Goal: Answer question/provide support: Share knowledge or assist other users

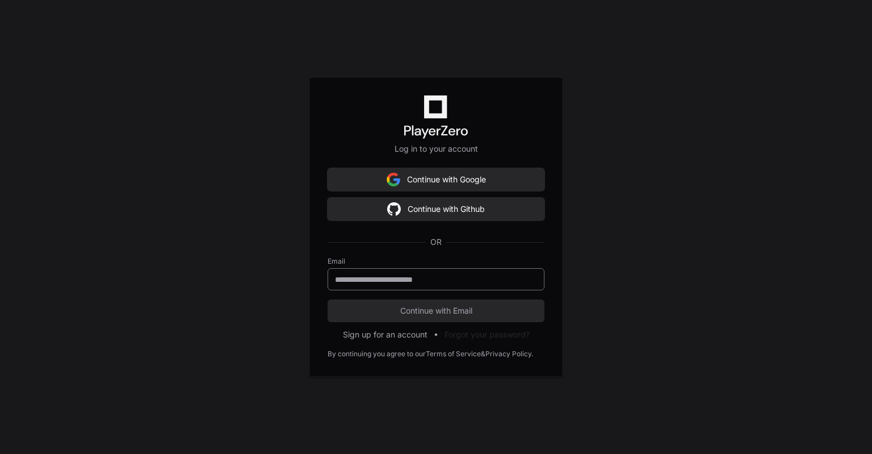
click at [427, 276] on input "email" at bounding box center [436, 279] width 202 height 11
type input "**********"
click at [432, 319] on button "Continue with Email" at bounding box center [436, 310] width 217 height 23
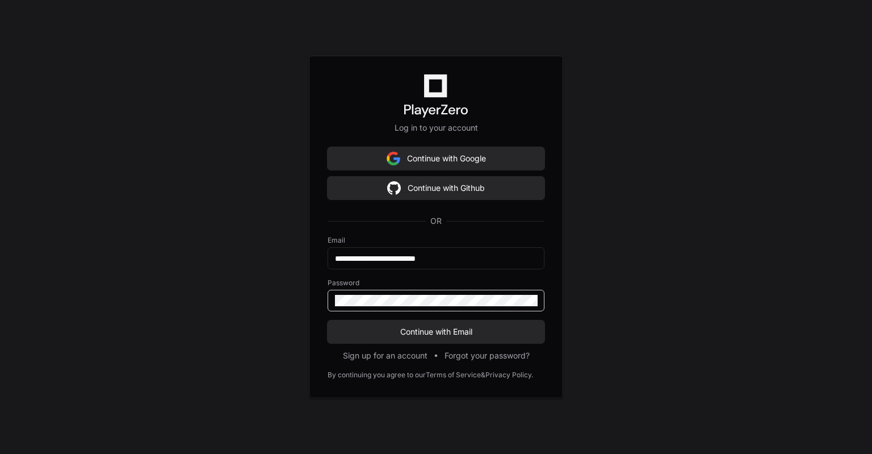
click at [328, 320] on button "Continue with Email" at bounding box center [436, 331] width 217 height 23
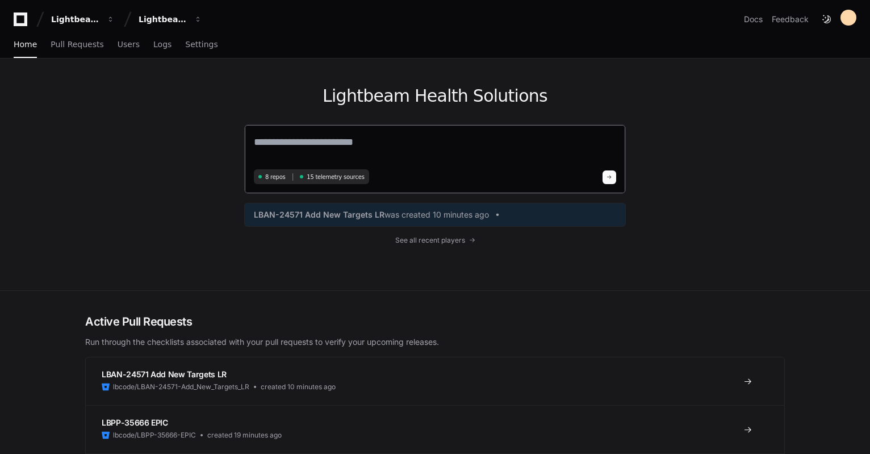
click at [328, 147] on textarea at bounding box center [435, 150] width 362 height 32
click at [336, 144] on textarea at bounding box center [435, 150] width 362 height 32
type textarea "**********"
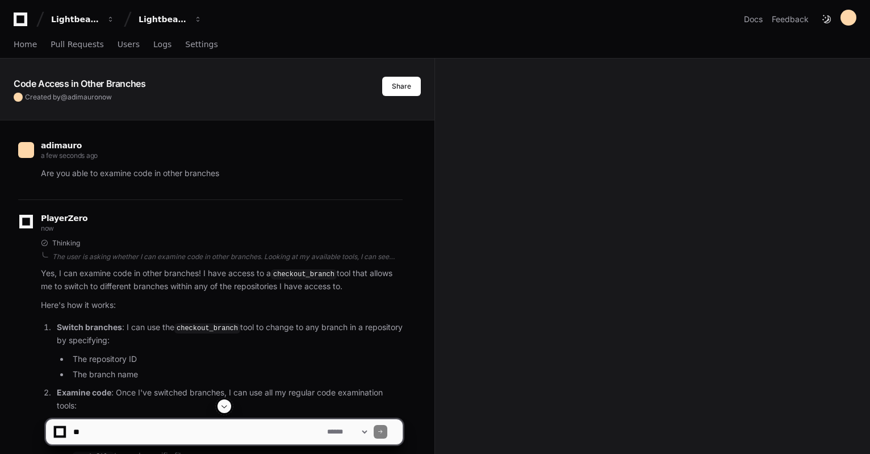
drag, startPoint x: 366, startPoint y: 187, endPoint x: 622, endPoint y: 142, distance: 260.7
click at [622, 142] on div "Code Access in Other Branches Created by @ adimauro now Share adimauro a few se…" at bounding box center [435, 409] width 870 height 702
click at [118, 438] on textarea at bounding box center [198, 431] width 254 height 25
type textarea "*"
paste textarea "**********"
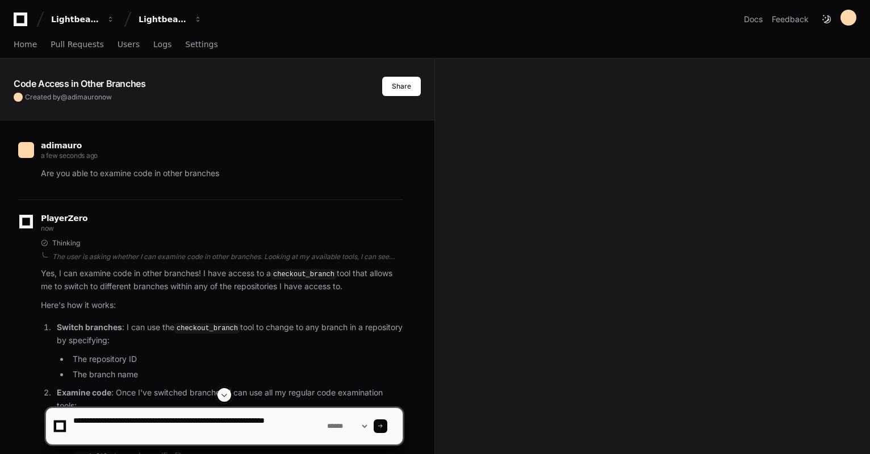
click at [204, 433] on textarea at bounding box center [198, 426] width 254 height 36
click at [218, 442] on textarea at bounding box center [198, 426] width 254 height 36
paste textarea "**********"
click at [316, 432] on textarea at bounding box center [198, 426] width 254 height 36
paste textarea "**********"
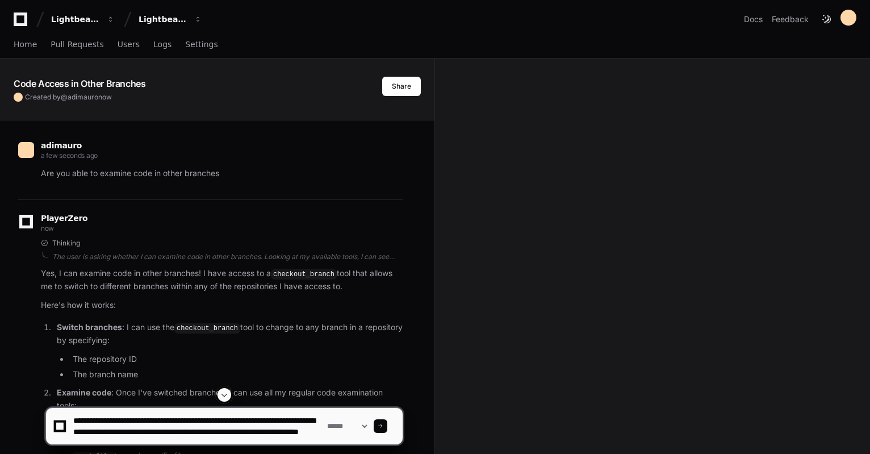
scroll to position [11, 0]
click at [308, 418] on textarea at bounding box center [198, 426] width 254 height 36
click at [216, 433] on textarea at bounding box center [198, 426] width 254 height 36
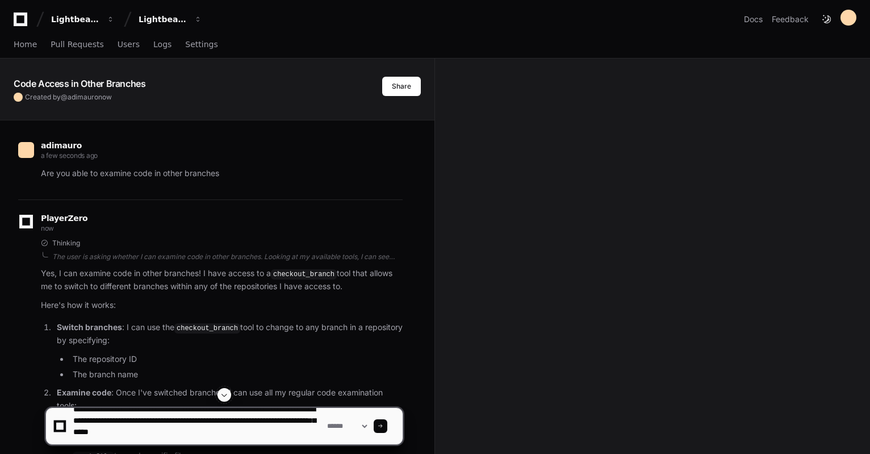
click at [303, 436] on textarea at bounding box center [198, 426] width 254 height 36
paste textarea "**********"
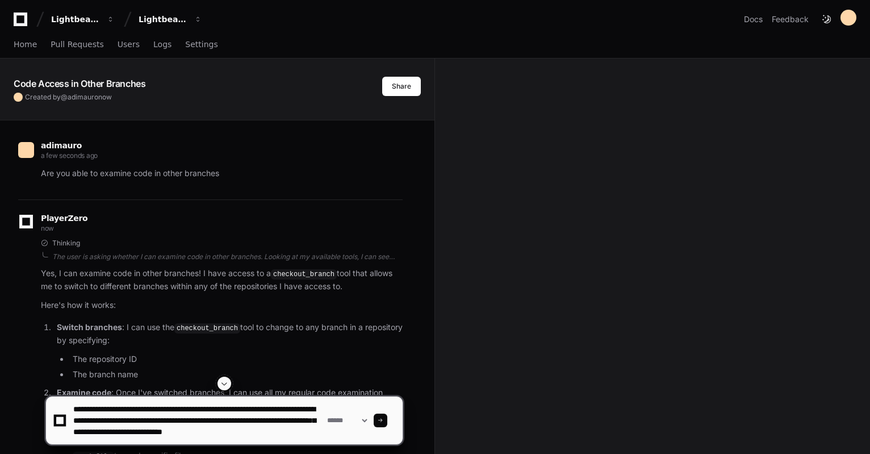
click at [212, 440] on textarea at bounding box center [198, 420] width 254 height 48
paste textarea "**********"
click at [97, 441] on textarea at bounding box center [198, 420] width 254 height 48
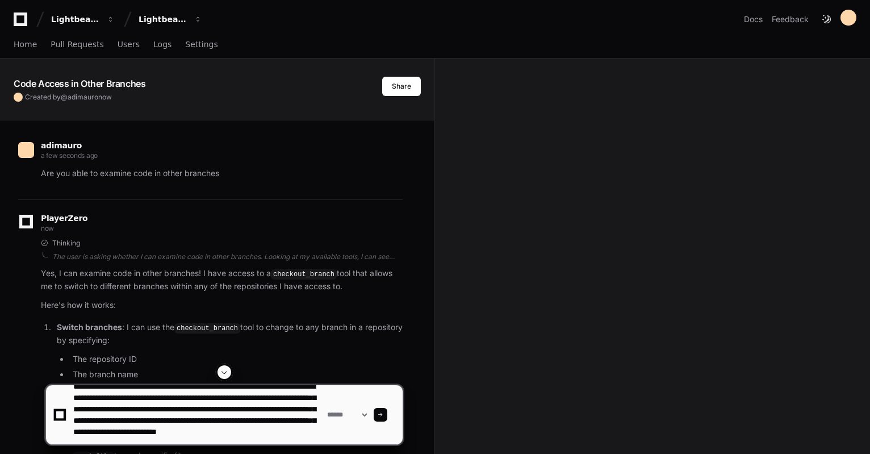
type textarea "**********"
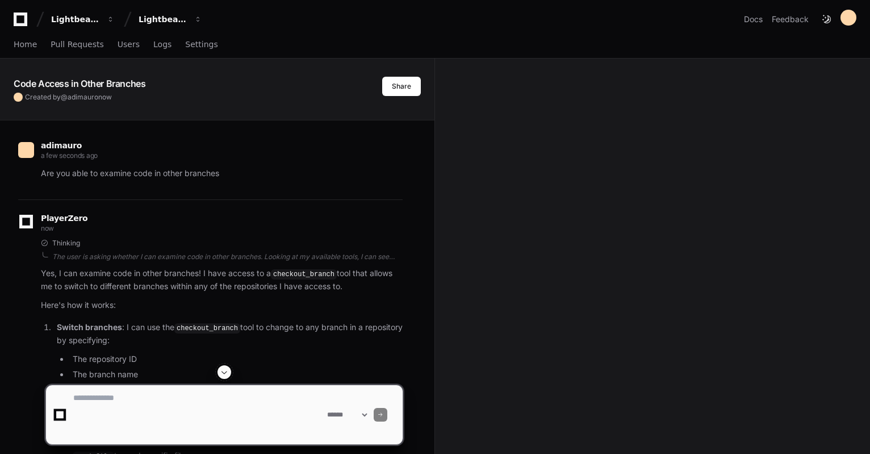
scroll to position [0, 0]
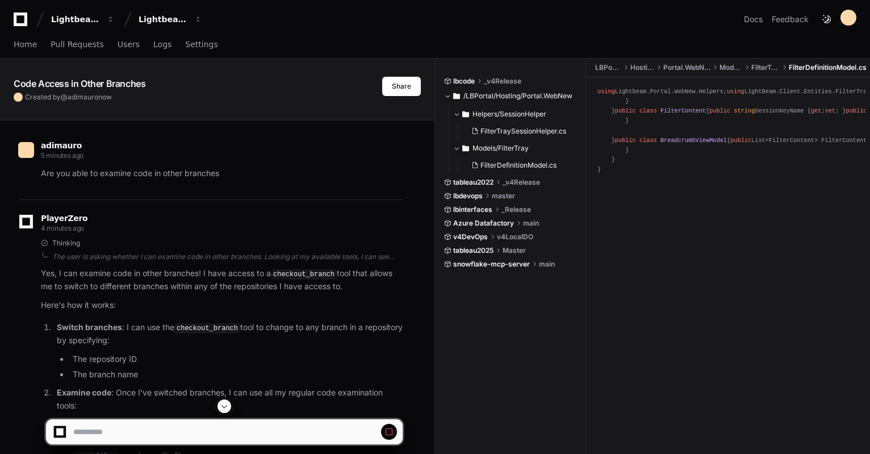
drag, startPoint x: 508, startPoint y: 279, endPoint x: 497, endPoint y: 283, distance: 12.0
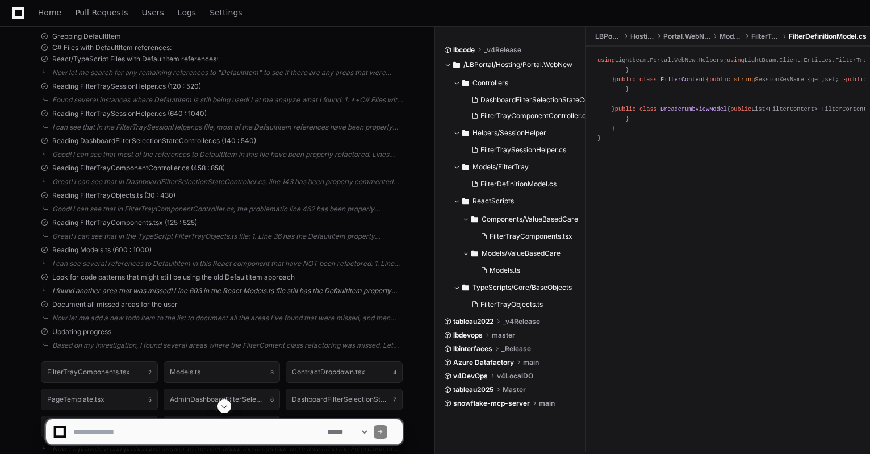
scroll to position [1355, 0]
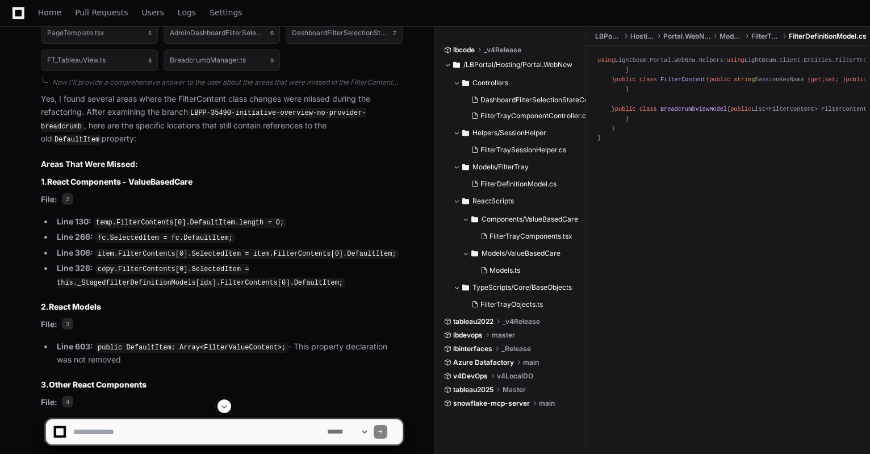
click at [177, 177] on strong "React Components - ValueBasedCare" at bounding box center [119, 182] width 145 height 10
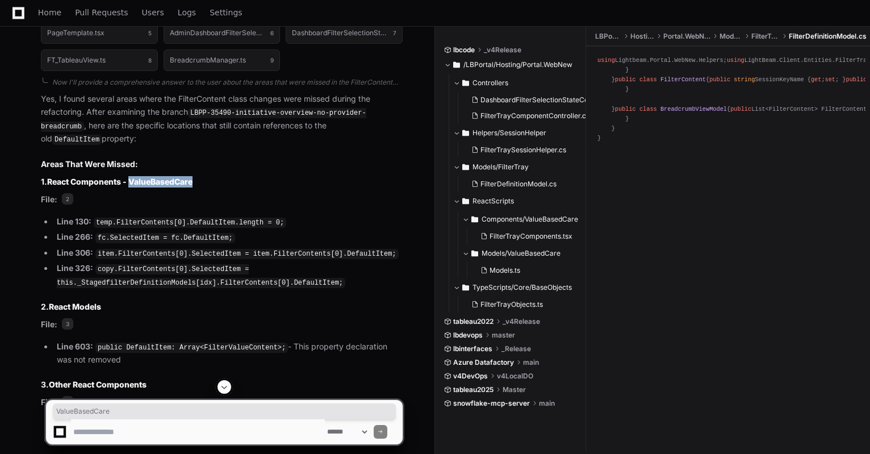
copy strong "ValueBasedCare"
click at [136, 432] on textarea at bounding box center [198, 431] width 254 height 25
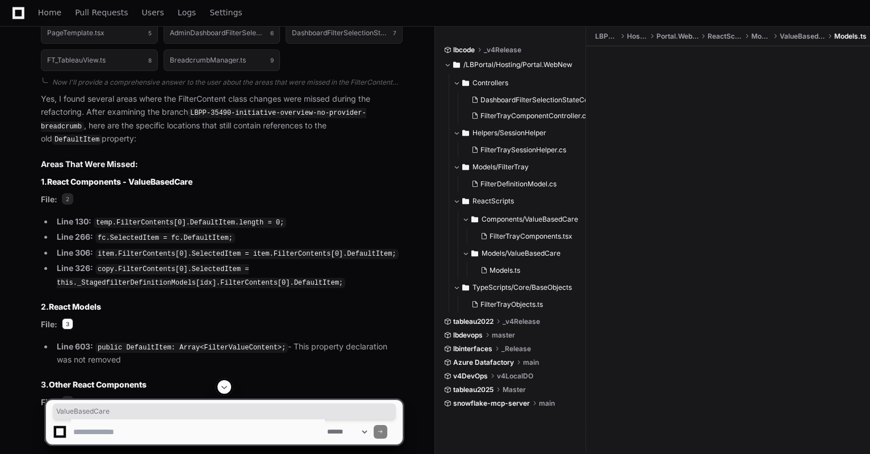
click at [68, 318] on span "3" at bounding box center [67, 323] width 11 height 11
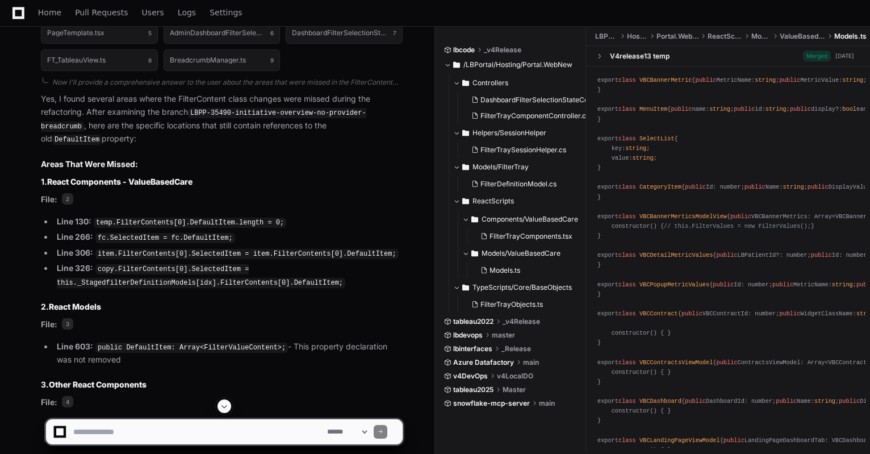
scroll to position [1545, 0]
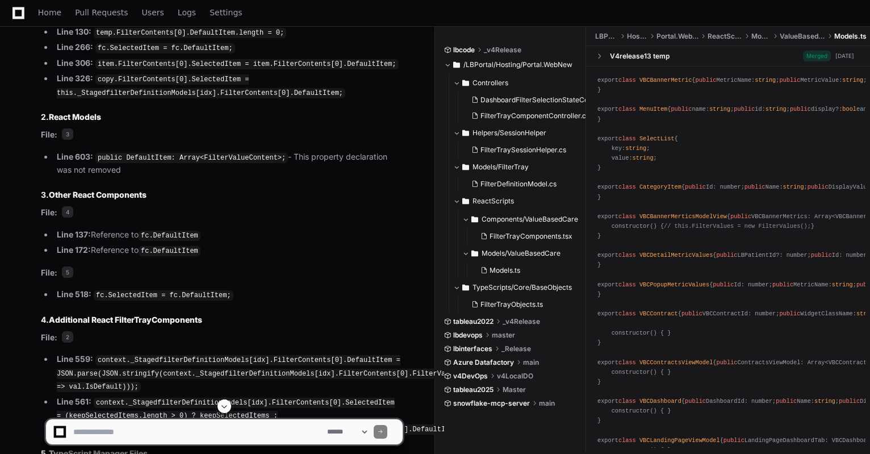
click at [107, 153] on code "public DefaultItem: Array<FilterValueContent>;" at bounding box center [191, 158] width 193 height 10
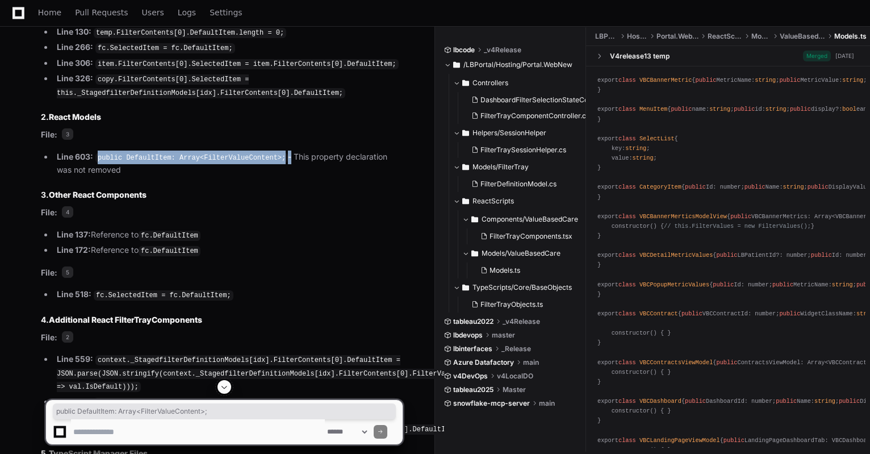
drag, startPoint x: 107, startPoint y: 137, endPoint x: 268, endPoint y: 139, distance: 160.7
click at [268, 153] on code "public DefaultItem: Array<FilterValueContent>;" at bounding box center [191, 158] width 193 height 10
drag, startPoint x: 270, startPoint y: 138, endPoint x: 94, endPoint y: 138, distance: 176.0
click at [94, 150] on li "Line 603: public DefaultItem: Array<FilterValueContent>; - This property declar…" at bounding box center [227, 163] width 349 height 26
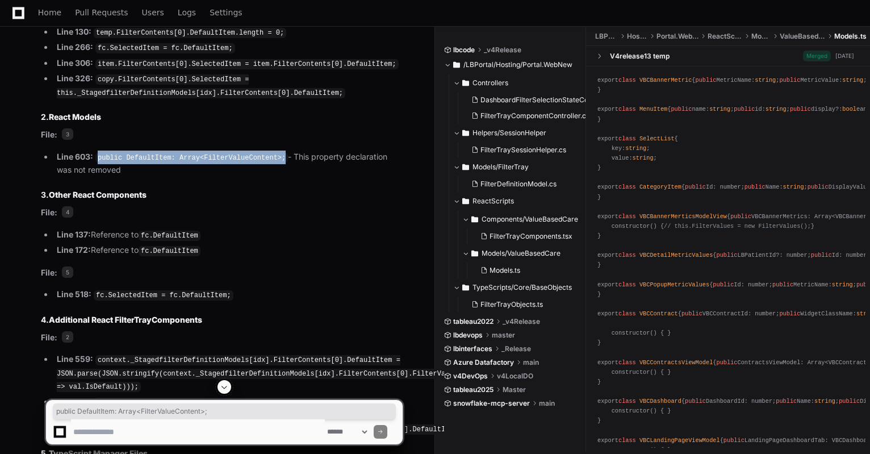
copy code "public DefaultItem: Array<FilterValueContent>;"
click at [199, 431] on textarea at bounding box center [198, 431] width 254 height 25
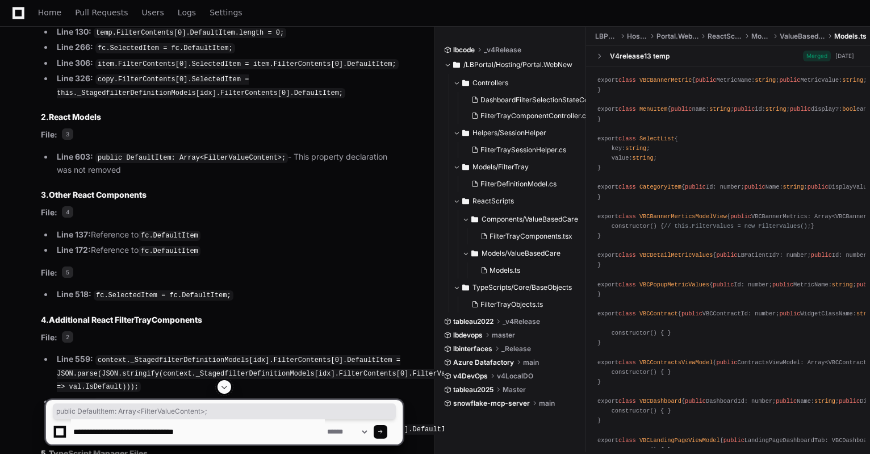
scroll to position [1355, 0]
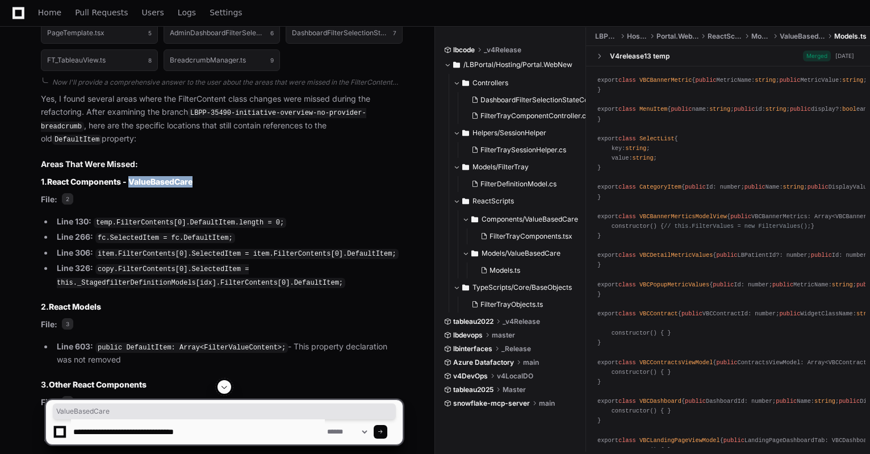
drag, startPoint x: 204, startPoint y: 162, endPoint x: 131, endPoint y: 161, distance: 73.8
click at [131, 176] on h3 "1. React Components - ValueBasedCare" at bounding box center [222, 181] width 362 height 11
copy strong "ValueBasedCare"
click at [215, 437] on textarea at bounding box center [198, 431] width 254 height 25
paste textarea "**********"
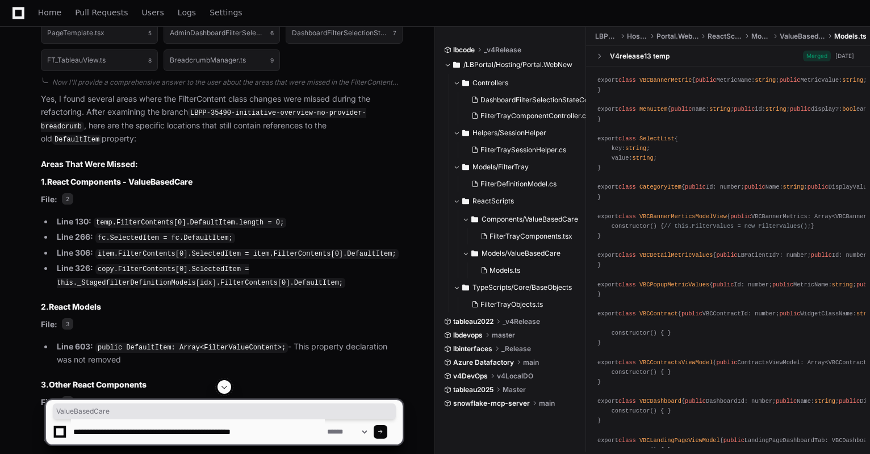
type textarea "**********"
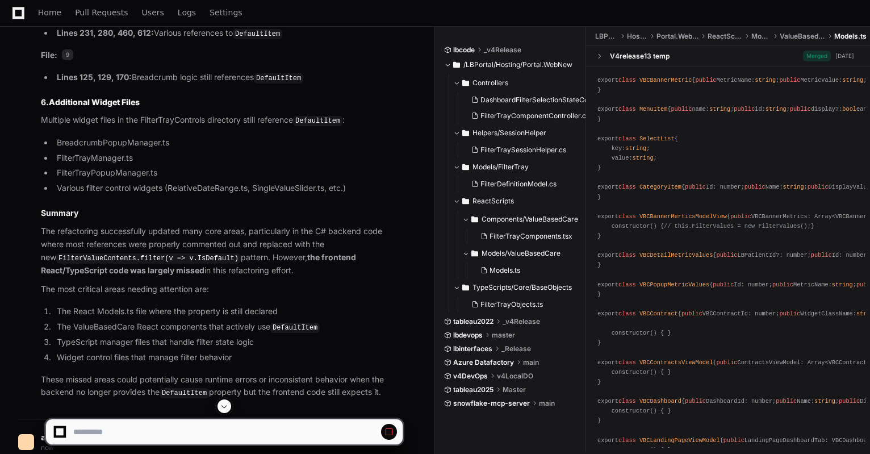
scroll to position [1923, 0]
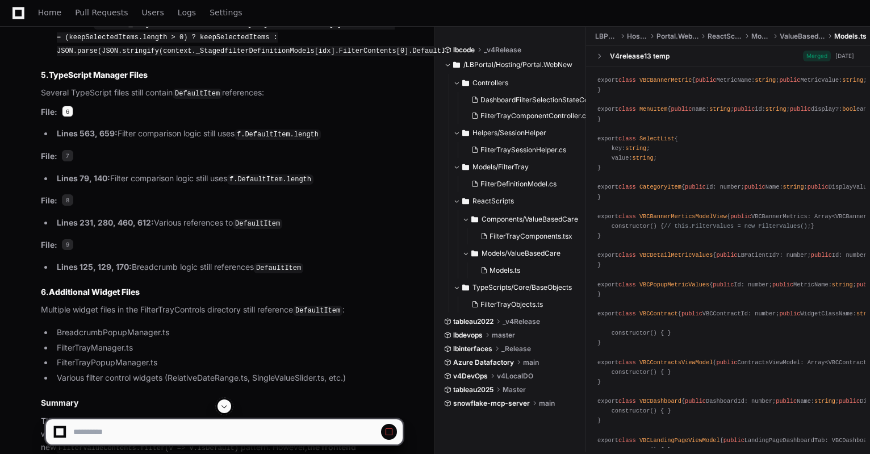
click at [69, 106] on span "6" at bounding box center [67, 111] width 11 height 11
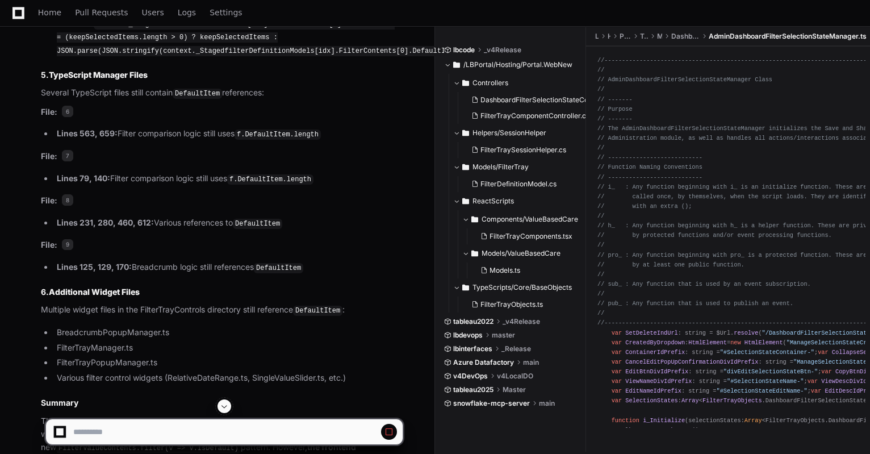
click at [792, 38] on span "AdminDashboardFilterSelectionStateManager.ts" at bounding box center [788, 36] width 158 height 9
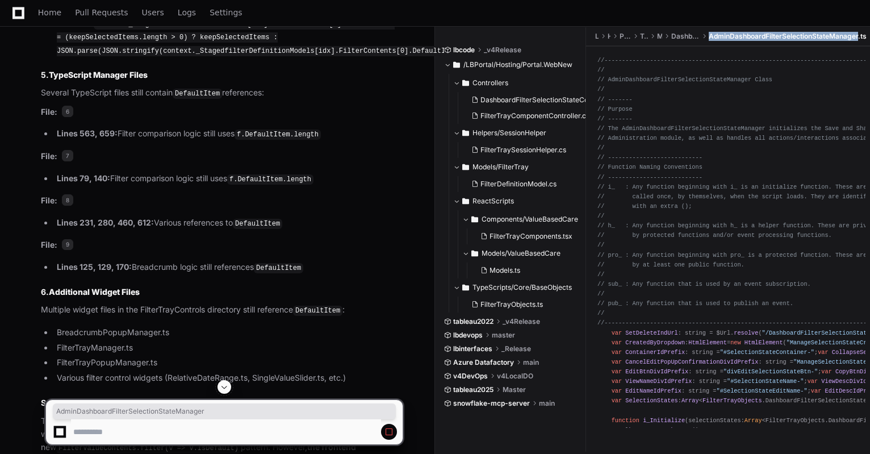
click at [792, 38] on span "AdminDashboardFilterSelectionStateManager.ts" at bounding box center [788, 36] width 158 height 9
click at [729, 32] on span "AdminDashboardFilterSelectionStateManager.ts" at bounding box center [788, 36] width 158 height 9
drag, startPoint x: 710, startPoint y: 37, endPoint x: 868, endPoint y: 34, distance: 158.5
click at [867, 34] on span "AdminDashboardFilterSelectionStateManager.ts" at bounding box center [788, 36] width 158 height 9
copy span "AdminDashboardFilterSelectionStateManager.ts"
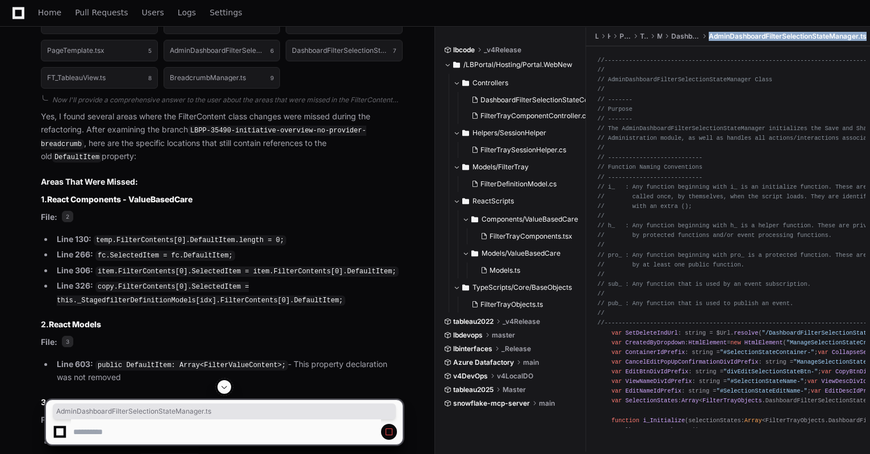
scroll to position [1527, 0]
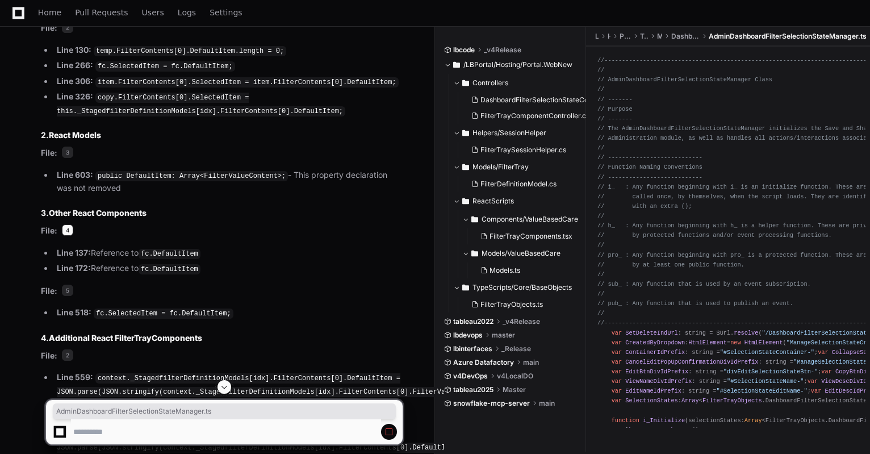
click at [69, 224] on span "4" at bounding box center [67, 229] width 11 height 11
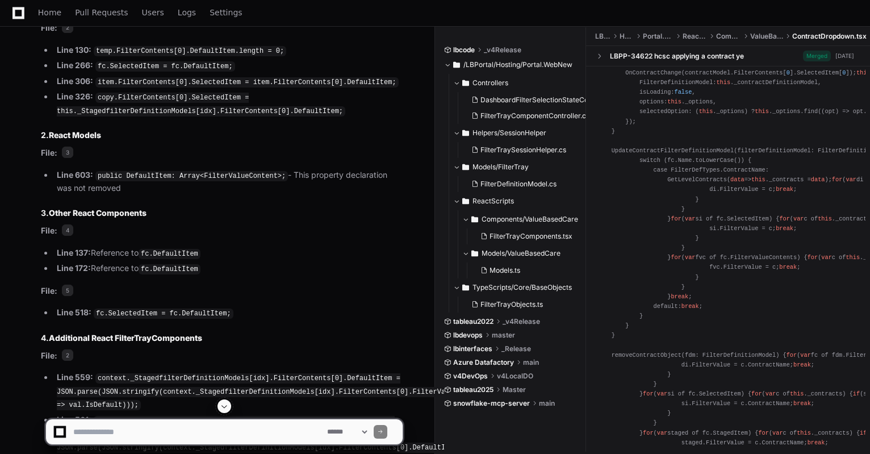
scroll to position [0, 0]
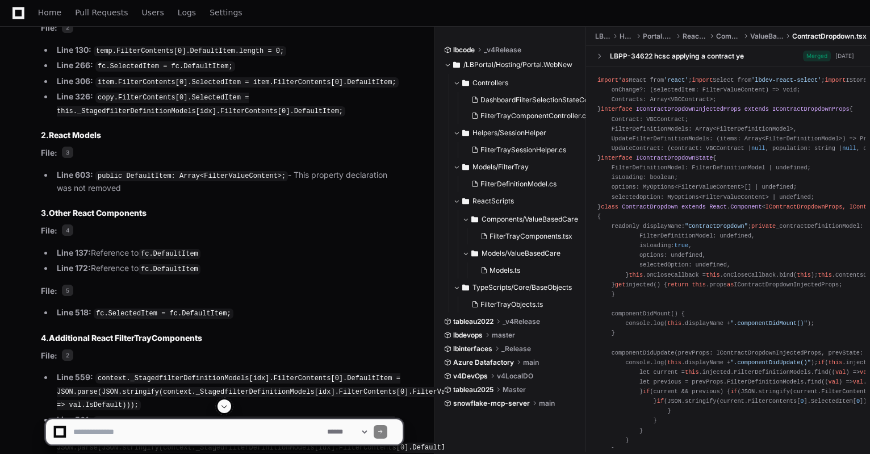
click at [816, 33] on span "ContractDropdown.tsx" at bounding box center [829, 36] width 74 height 9
click at [820, 36] on span "ContractDropdown.tsx" at bounding box center [829, 36] width 74 height 9
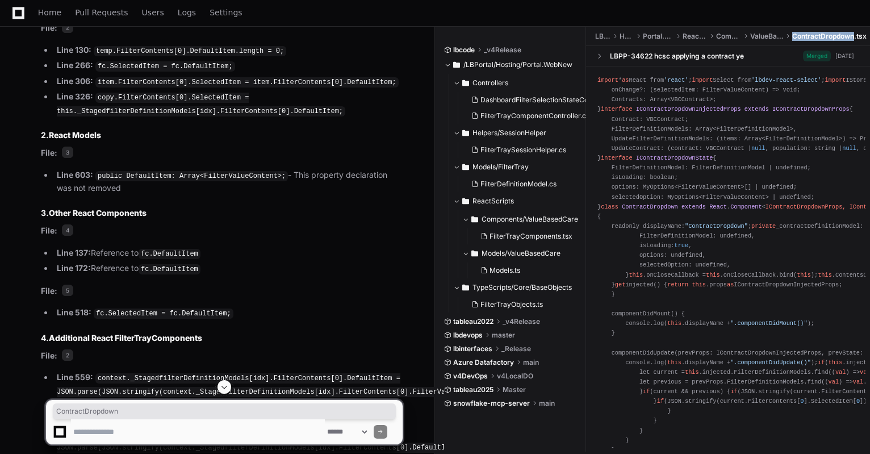
click at [820, 36] on span "ContractDropdown.tsx" at bounding box center [829, 36] width 74 height 9
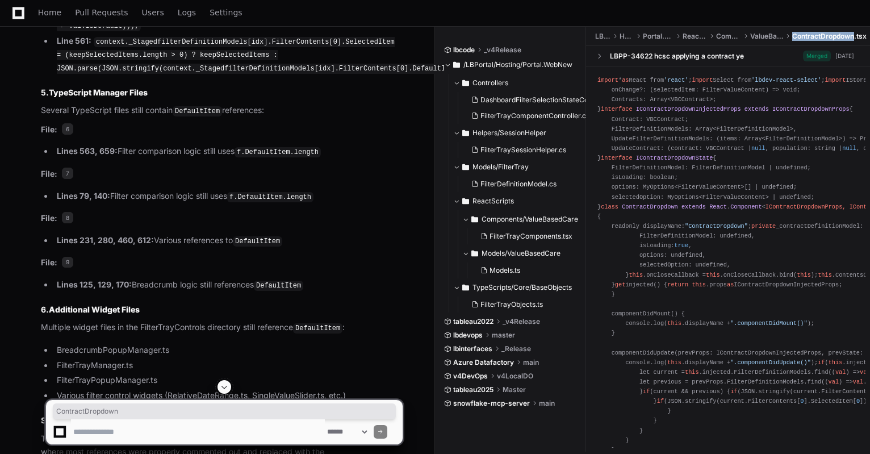
scroll to position [1716, 0]
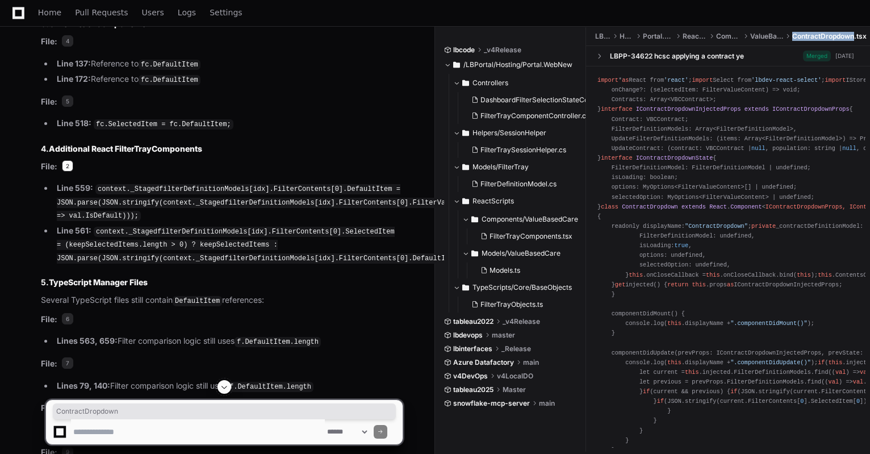
click at [68, 160] on span "2" at bounding box center [67, 165] width 11 height 11
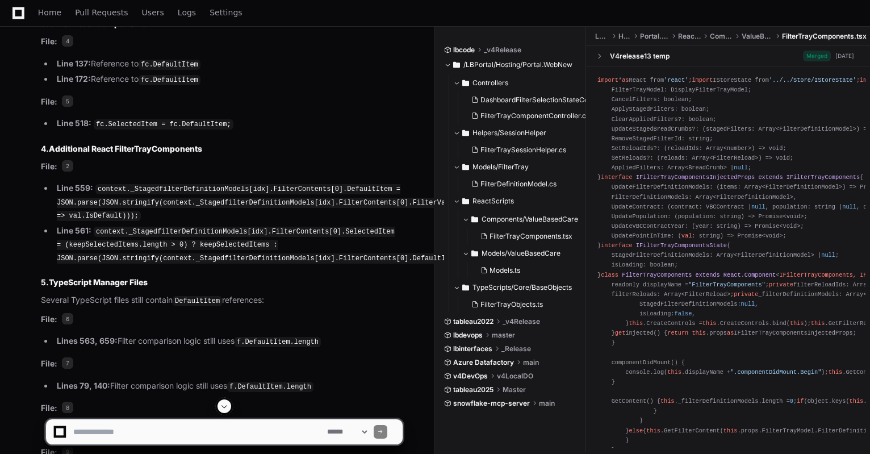
click at [830, 36] on span "FilterTrayComponents.tsx" at bounding box center [824, 36] width 85 height 9
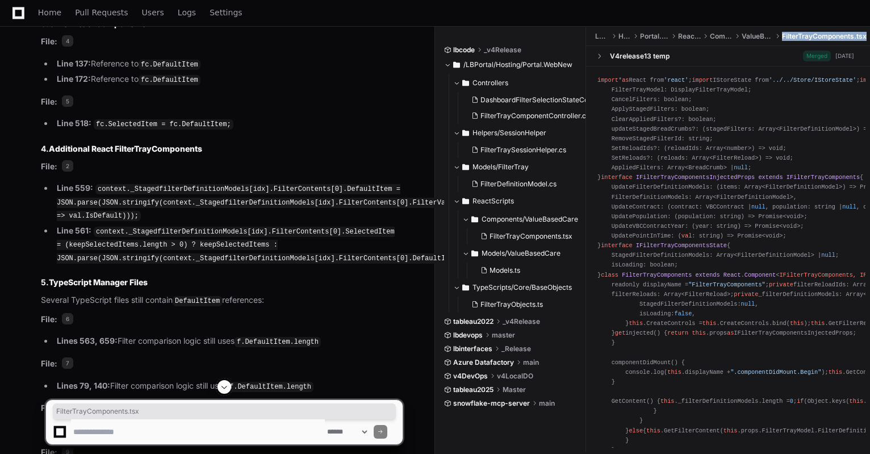
drag, startPoint x: 830, startPoint y: 36, endPoint x: 861, endPoint y: 36, distance: 30.7
click at [861, 36] on span "FilterTrayComponents.tsx" at bounding box center [824, 36] width 85 height 9
copy span "FilterTrayComponents.tsx"
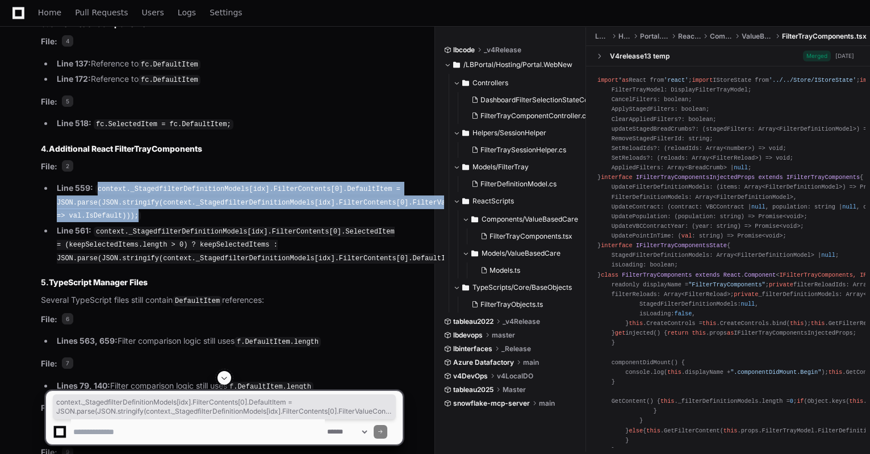
drag, startPoint x: 137, startPoint y: 191, endPoint x: 95, endPoint y: 168, distance: 47.5
click at [95, 182] on li "Line 559: context._StagedfilterDefinitionModels[idx].FilterContents[0].DefaultI…" at bounding box center [227, 202] width 349 height 40
copy code "context._StagedfilterDefinitionModels[idx].FilterContents[0].DefaultItem = JSON…"
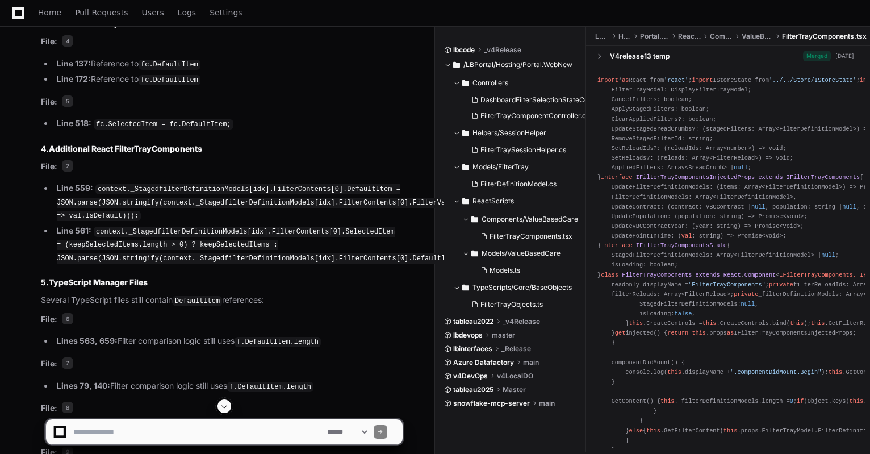
click at [168, 224] on li "Line 561: context._StagedfilterDefinitionModels[idx].FilterContents[0].Selected…" at bounding box center [227, 244] width 349 height 40
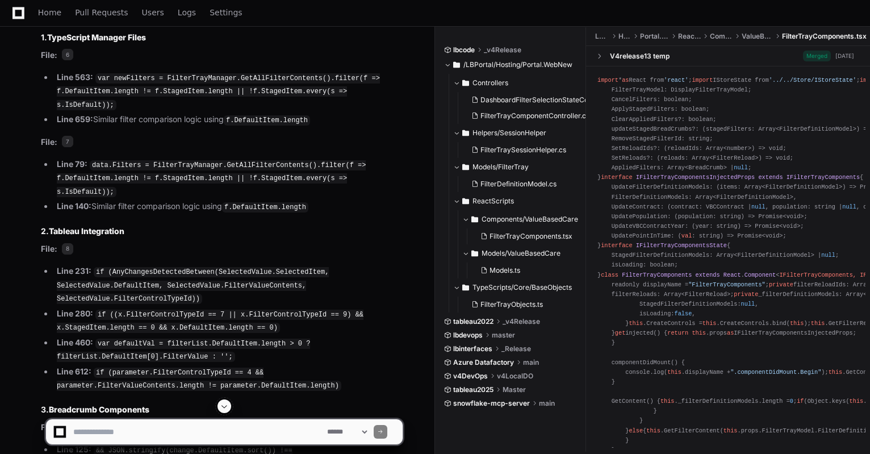
scroll to position [2662, 0]
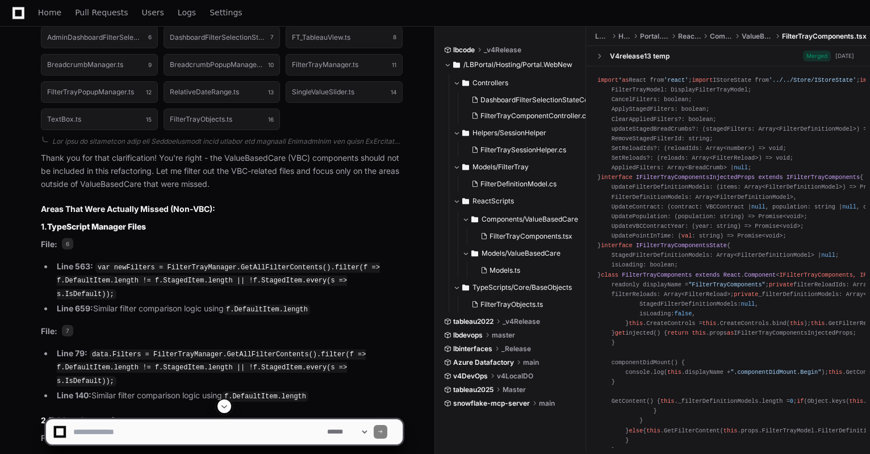
click at [59, 238] on p "File: 6" at bounding box center [222, 244] width 362 height 13
click at [72, 238] on span "6" at bounding box center [67, 243] width 11 height 11
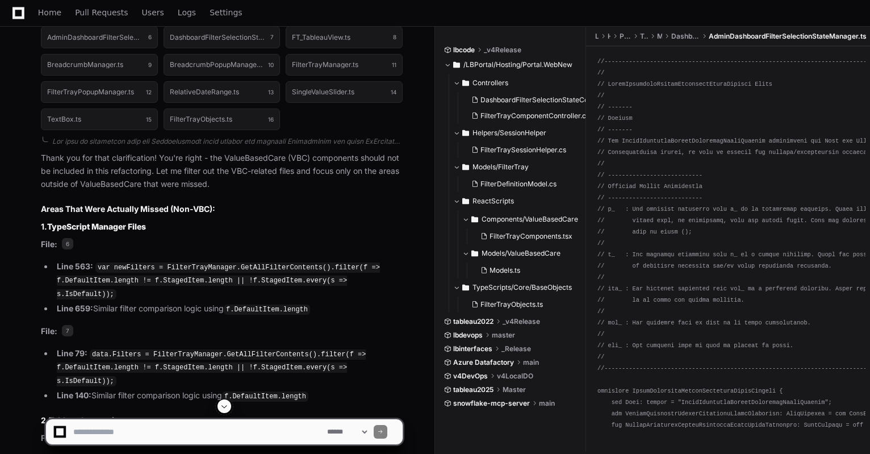
click at [804, 36] on span "AdminDashboardFilterSelectionStateManager.ts" at bounding box center [788, 36] width 158 height 9
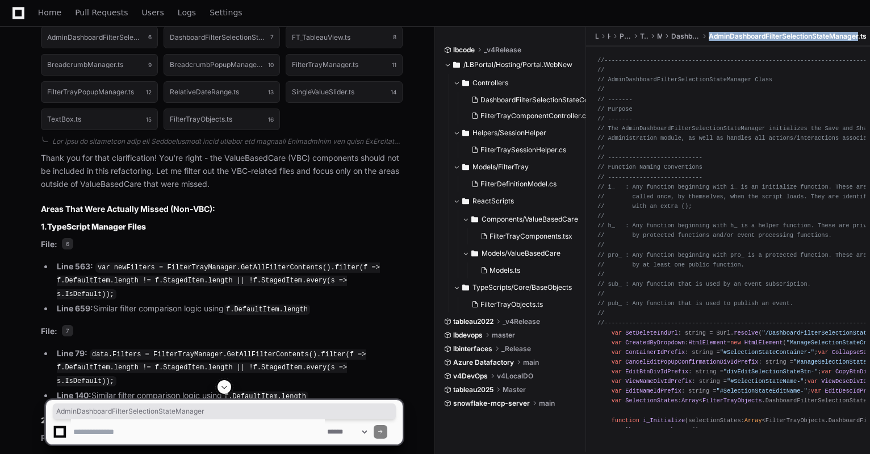
click at [804, 36] on span "AdminDashboardFilterSelectionStateManager.ts" at bounding box center [788, 36] width 158 height 9
click at [806, 36] on span "AdminDashboardFilterSelectionStateManager.ts" at bounding box center [788, 36] width 158 height 9
drag, startPoint x: 806, startPoint y: 36, endPoint x: 864, endPoint y: 36, distance: 57.4
click at [864, 36] on span "AdminDashboardFilterSelectionStateManager.ts" at bounding box center [788, 36] width 158 height 9
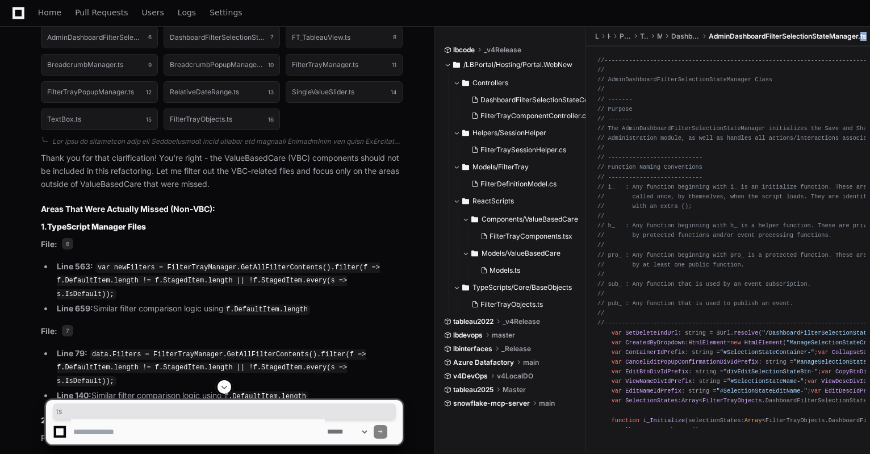
click at [864, 36] on span "AdminDashboardFilterSelectionStateManager.ts" at bounding box center [788, 36] width 158 height 9
click at [834, 39] on span "AdminDashboardFilterSelectionStateManager.ts" at bounding box center [788, 36] width 158 height 9
drag, startPoint x: 834, startPoint y: 39, endPoint x: 869, endPoint y: 29, distance: 37.1
click at [869, 29] on ul "LBPortal Hosting Portal.WebNew TypeScripts Managers DashboardFilterSelectionSta…" at bounding box center [731, 36] width 278 height 18
copy span "AdminDashboardFilterSelectionStateManager.ts"
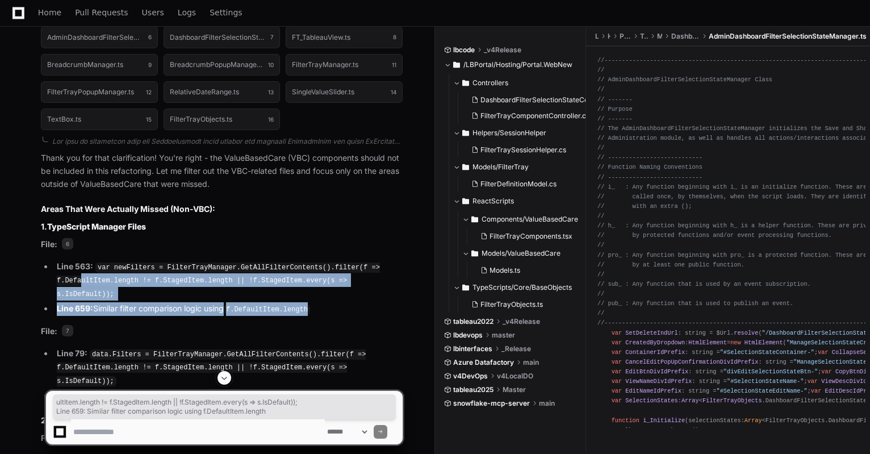
drag, startPoint x: 323, startPoint y: 265, endPoint x: 80, endPoint y: 250, distance: 243.5
click at [80, 260] on ul "Line 563: var newFilters = FilterTrayManager.GetAllFilterContents().filter(f =>…" at bounding box center [222, 288] width 362 height 56
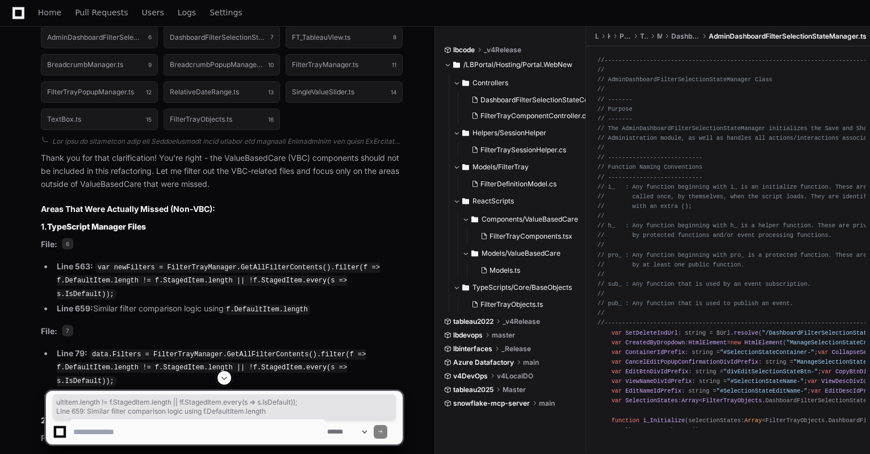
click at [244, 238] on p "File: 6" at bounding box center [222, 244] width 362 height 13
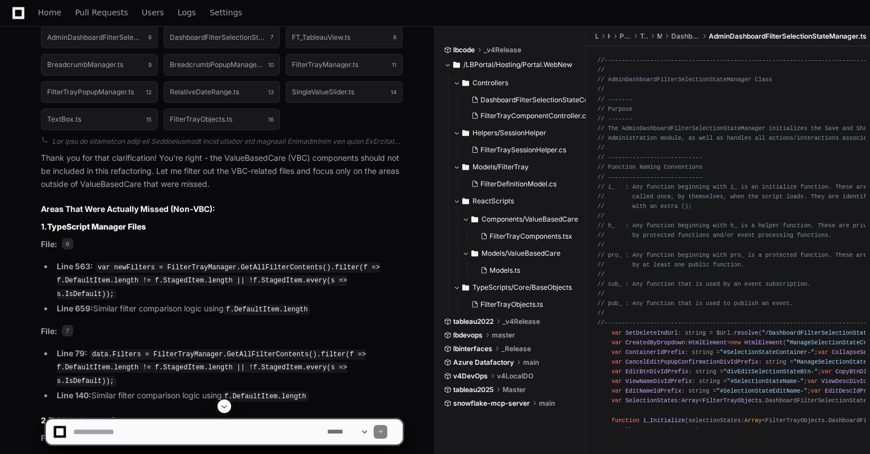
click at [827, 34] on span "AdminDashboardFilterSelectionStateManager.ts" at bounding box center [788, 36] width 158 height 9
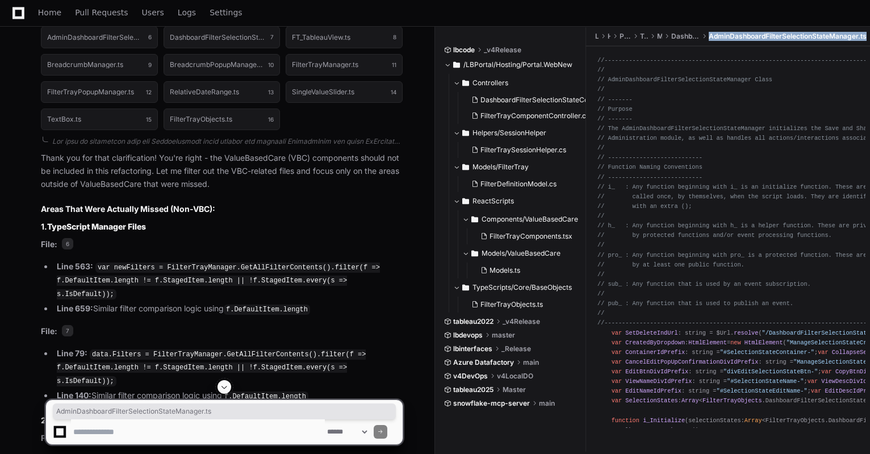
drag, startPoint x: 827, startPoint y: 34, endPoint x: 869, endPoint y: 37, distance: 42.7
click at [869, 37] on ul "LBPortal Hosting Portal.WebNew TypeScripts Managers DashboardFilterSelectionSta…" at bounding box center [731, 36] width 278 height 18
copy span "AdminDashboardFilterSelectionStateManager.ts"
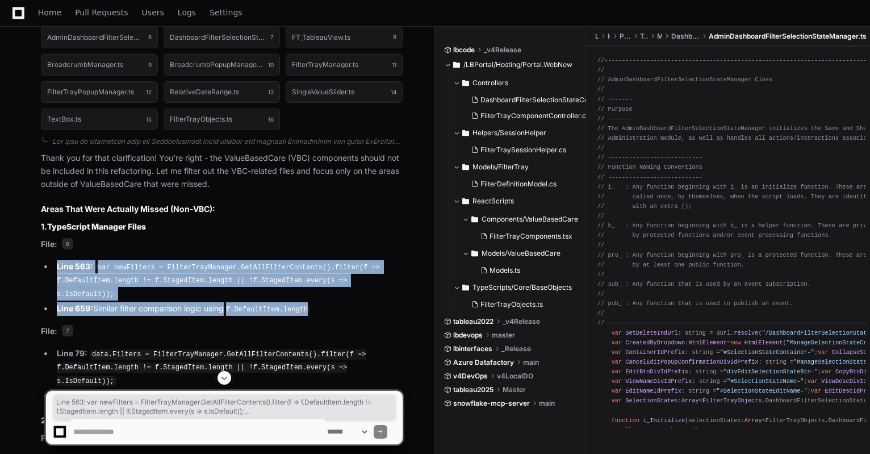
drag, startPoint x: 321, startPoint y: 264, endPoint x: 2, endPoint y: 237, distance: 320.8
copy ul "Line 563: var newFilters = FilterTrayManager.GetAllFilterContents().filter(f =>…"
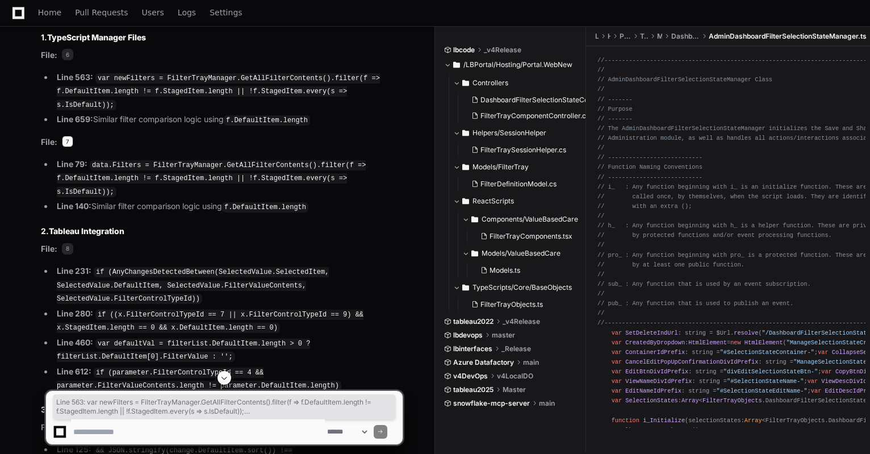
click at [65, 136] on span "7" at bounding box center [67, 141] width 11 height 11
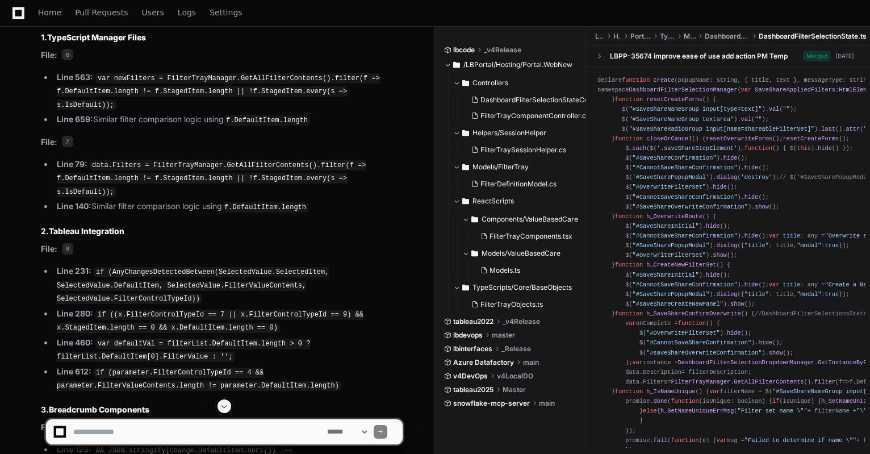
click at [785, 36] on span "DashboardFilterSelectionState.ts" at bounding box center [813, 36] width 108 height 9
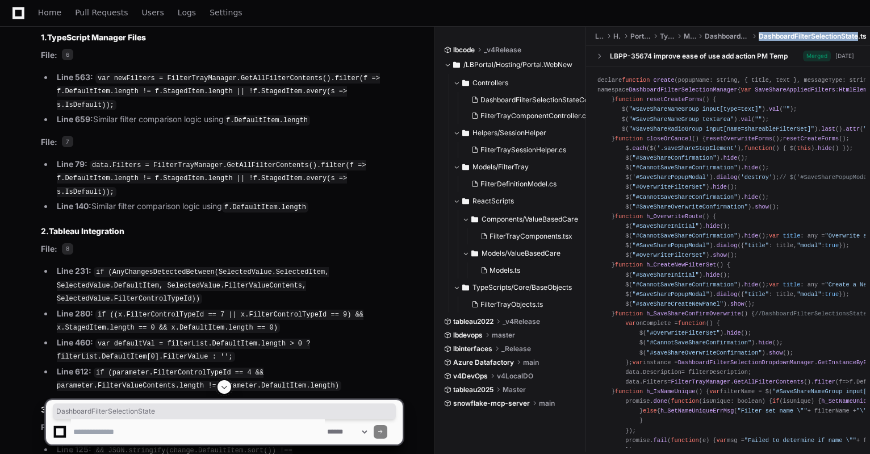
drag, startPoint x: 785, startPoint y: 36, endPoint x: 823, endPoint y: 33, distance: 37.6
click at [823, 33] on span "DashboardFilterSelectionState.ts" at bounding box center [813, 36] width 108 height 9
copy span "DashboardFilterSelectionState.ts"
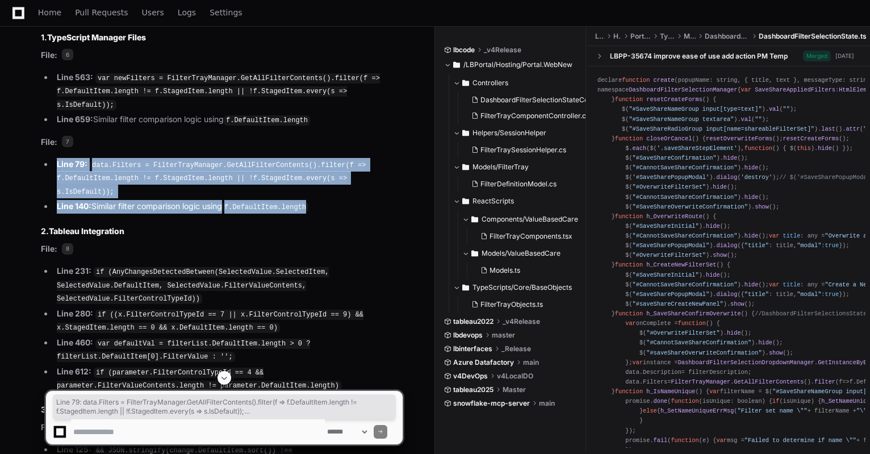
drag, startPoint x: 307, startPoint y: 149, endPoint x: 55, endPoint y: 123, distance: 253.6
click at [55, 158] on ul "Line 79: data.Filters = FilterTrayManager.GetAllFilterContents().filter(f => f.…" at bounding box center [222, 186] width 362 height 56
drag, startPoint x: 65, startPoint y: 187, endPoint x: 136, endPoint y: 179, distance: 72.0
click at [65, 243] on span "8" at bounding box center [67, 248] width 11 height 11
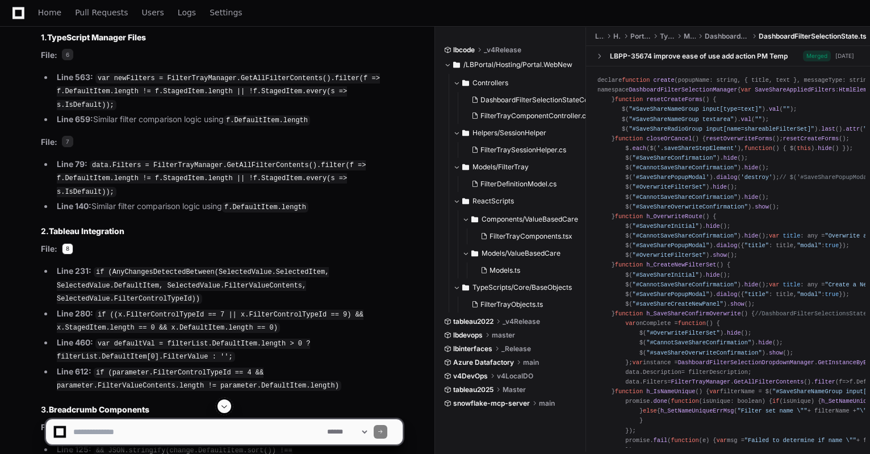
click at [71, 243] on span "8" at bounding box center [67, 248] width 11 height 11
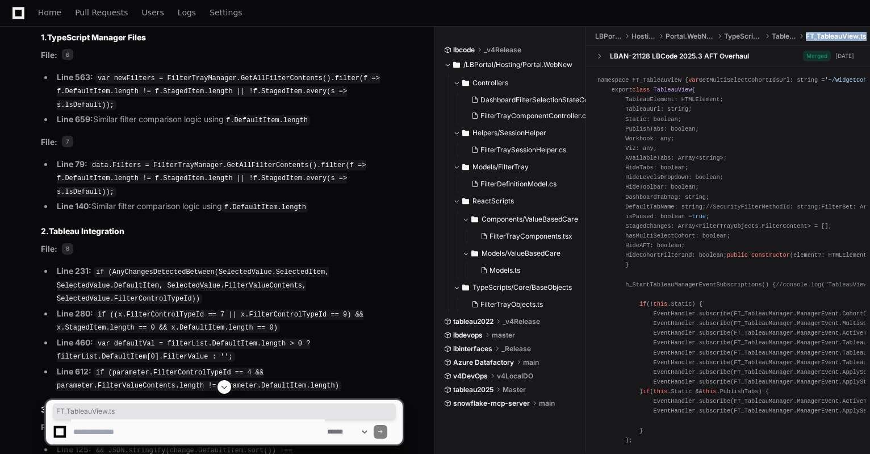
drag, startPoint x: 806, startPoint y: 36, endPoint x: 868, endPoint y: 37, distance: 62.5
click at [868, 37] on ul "LBPortal Hosting Portal.WebNew TypeScripts Tableau FT_TableauView.ts" at bounding box center [731, 36] width 278 height 18
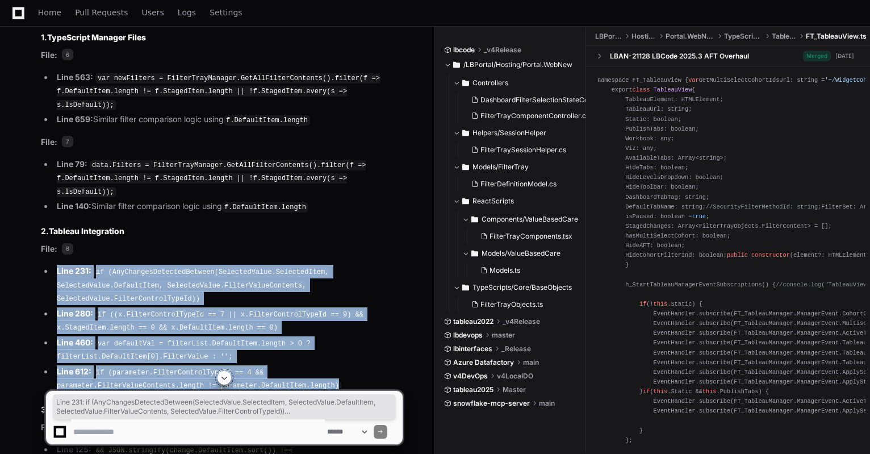
drag, startPoint x: 172, startPoint y: 319, endPoint x: 53, endPoint y: 215, distance: 157.8
click at [53, 265] on ul "Line 231: if (AnyChangesDetectedBetween(SelectedValue.SelectedItem, SelectedVal…" at bounding box center [222, 328] width 362 height 127
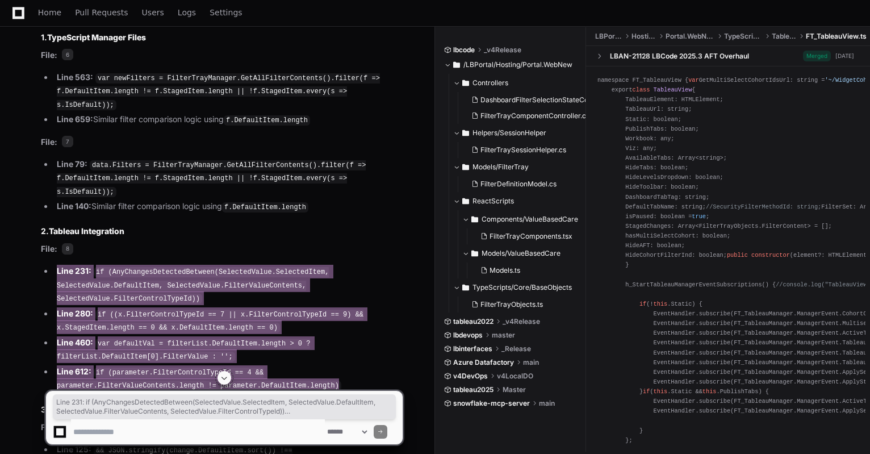
scroll to position [3041, 0]
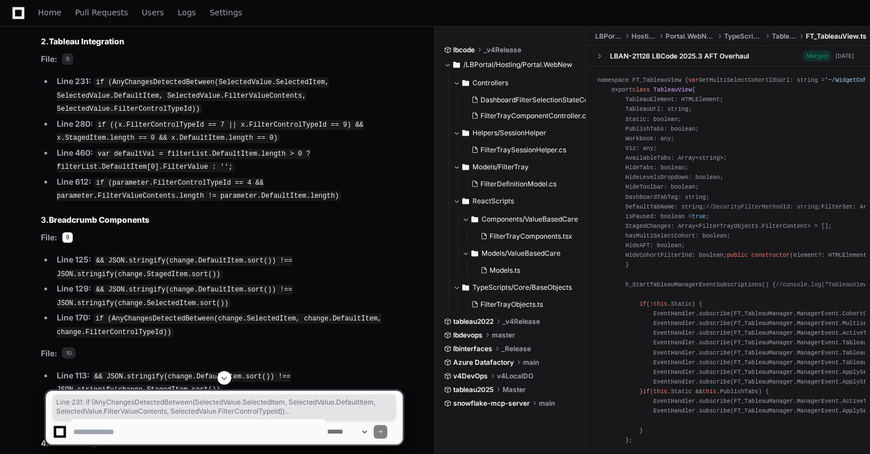
click at [68, 232] on span "9" at bounding box center [67, 237] width 11 height 11
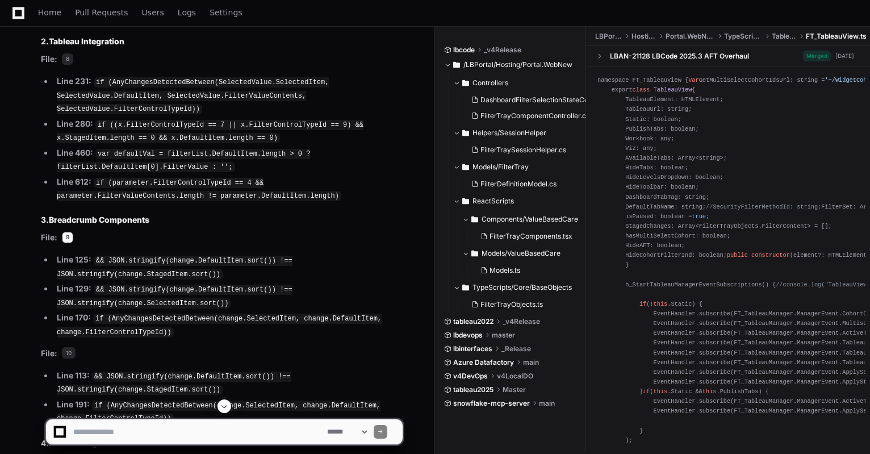
click at [68, 232] on span "9" at bounding box center [67, 237] width 11 height 11
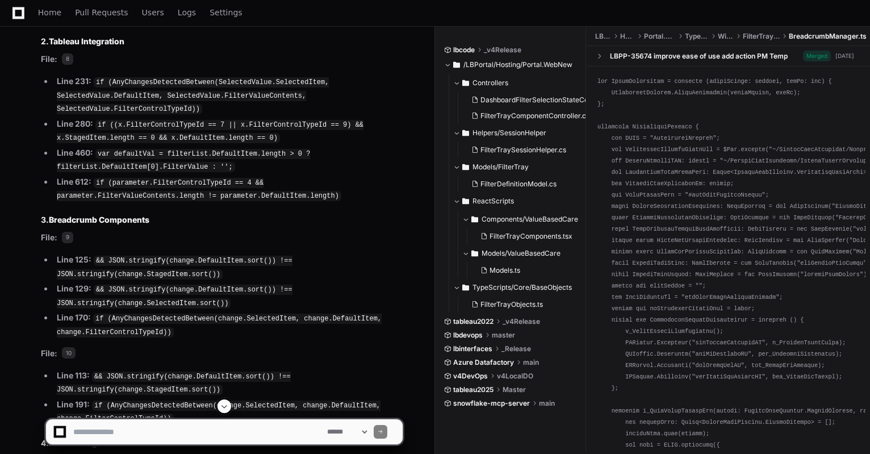
click at [807, 35] on span "BreadcrumbManager.ts" at bounding box center [828, 36] width 78 height 9
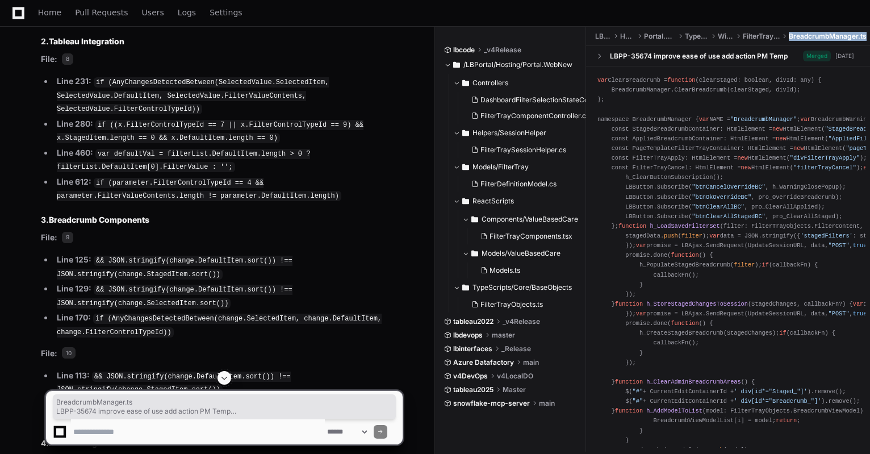
drag, startPoint x: 807, startPoint y: 35, endPoint x: 869, endPoint y: 36, distance: 61.9
click at [869, 36] on ul "LBPortal Hosting Portal.WebNew TypeScripts Widgets FilterTrayControls Breadcrum…" at bounding box center [731, 36] width 278 height 18
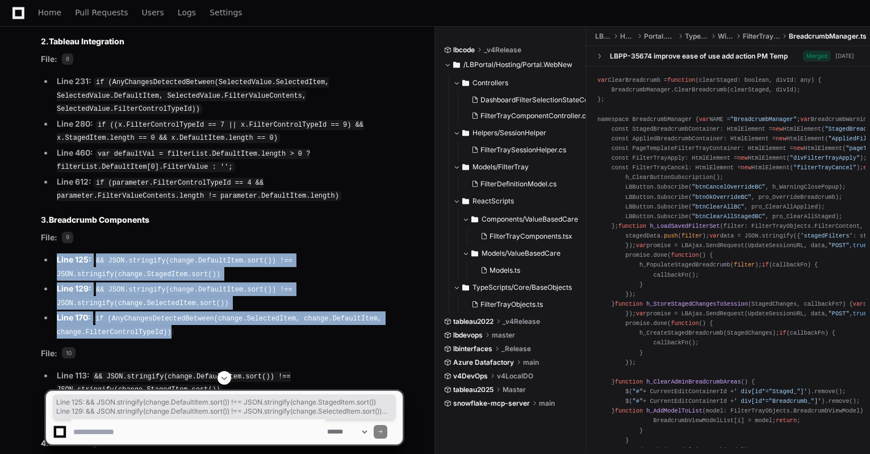
drag, startPoint x: 181, startPoint y: 267, endPoint x: 57, endPoint y: 195, distance: 143.0
click at [57, 253] on ul "Line 125: && JSON.stringify(change.DefaultItem.sort()) !== JSON.stringify(chang…" at bounding box center [222, 295] width 362 height 85
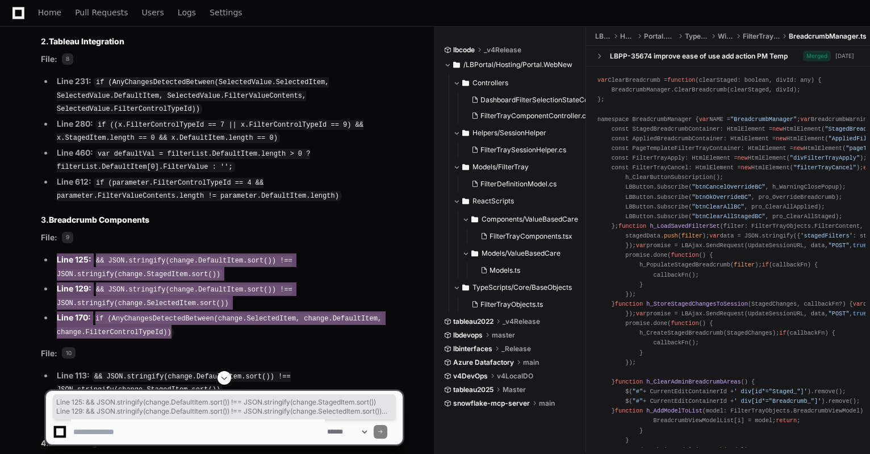
scroll to position [3230, 0]
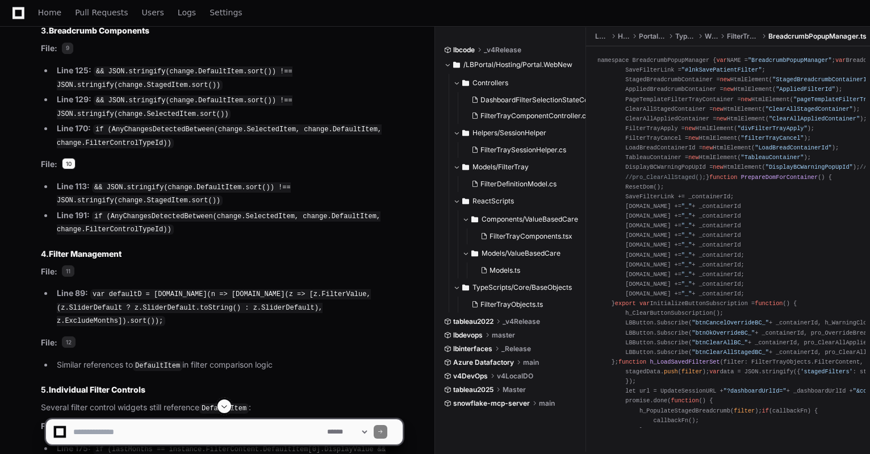
click at [69, 158] on span "10" at bounding box center [69, 163] width 14 height 11
click at [70, 158] on span "10" at bounding box center [69, 163] width 14 height 11
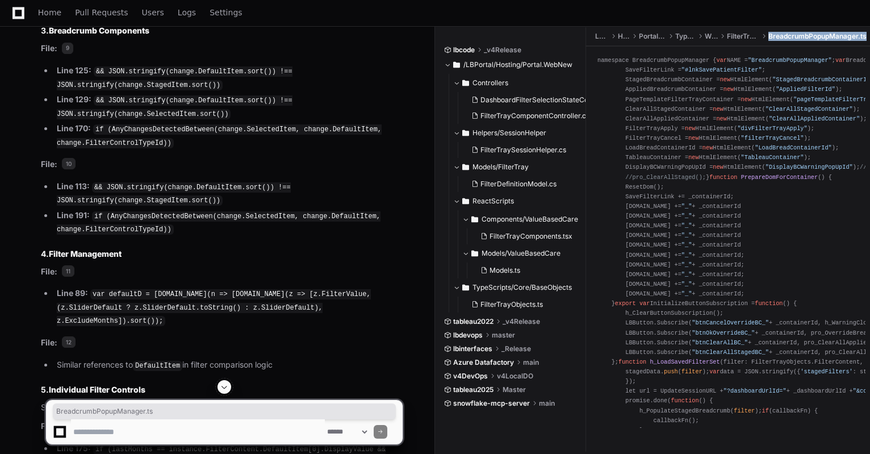
drag, startPoint x: 768, startPoint y: 35, endPoint x: 868, endPoint y: 36, distance: 100.0
click at [868, 36] on ul "LBPortal Hosting Portal.WebNew TypeScripts Widgets FilterTrayControls Breadcrum…" at bounding box center [731, 36] width 278 height 18
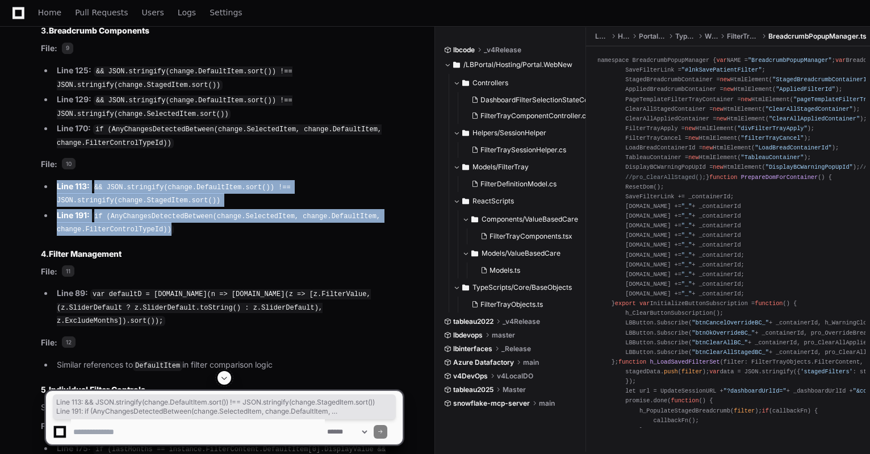
drag, startPoint x: 173, startPoint y: 162, endPoint x: 58, endPoint y: 120, distance: 122.4
click at [58, 180] on ul "Line 113: && JSON.stringify(change.DefaultItem.sort()) !== JSON.stringify(chang…" at bounding box center [222, 208] width 362 height 56
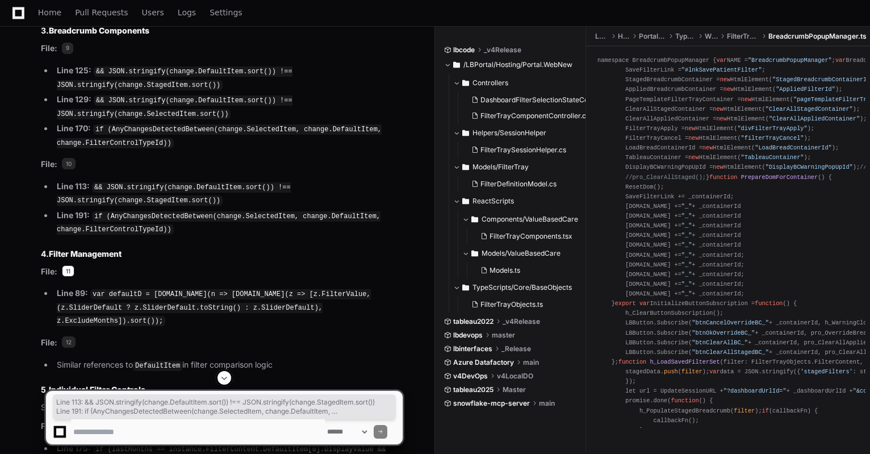
click at [64, 265] on span "11" at bounding box center [68, 270] width 12 height 11
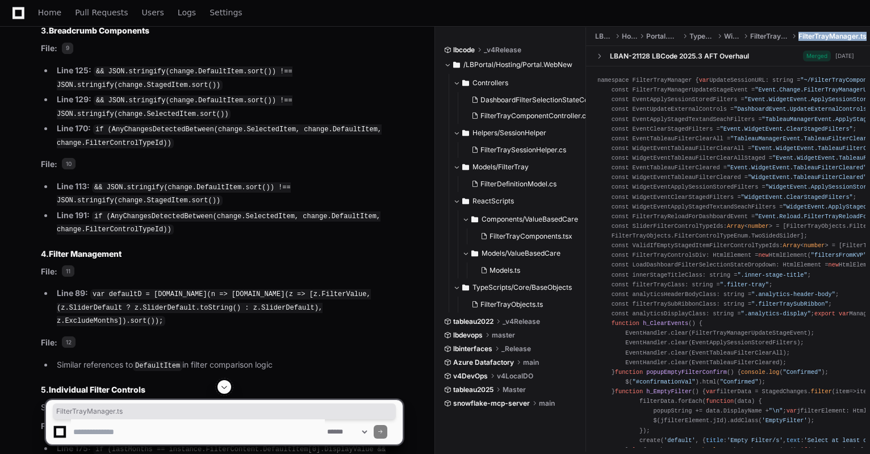
drag, startPoint x: 802, startPoint y: 36, endPoint x: 868, endPoint y: 40, distance: 66.6
click at [867, 40] on span "FilterTrayManager.ts" at bounding box center [832, 36] width 68 height 9
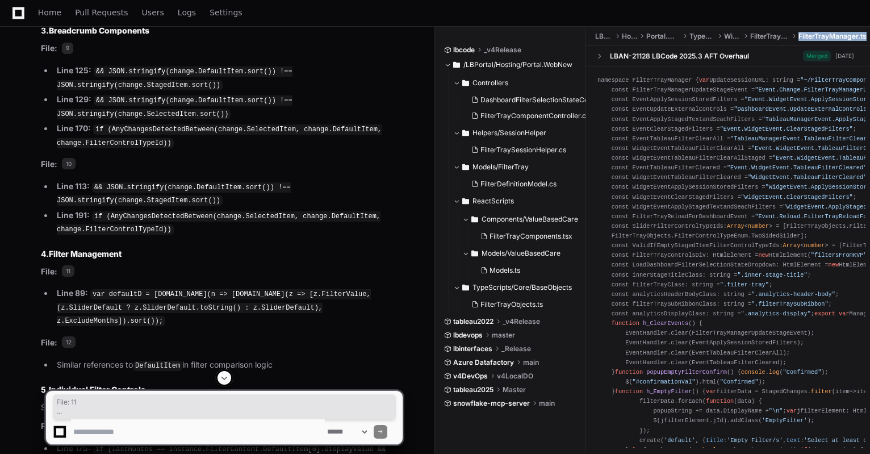
drag, startPoint x: 287, startPoint y: 283, endPoint x: 41, endPoint y: 204, distance: 257.9
click at [41, 204] on article "Thank you for that clarification! You're right - the ValueBasedCare (VBC) compo…" at bounding box center [222, 239] width 362 height 1310
click at [69, 336] on span "12" at bounding box center [69, 341] width 14 height 11
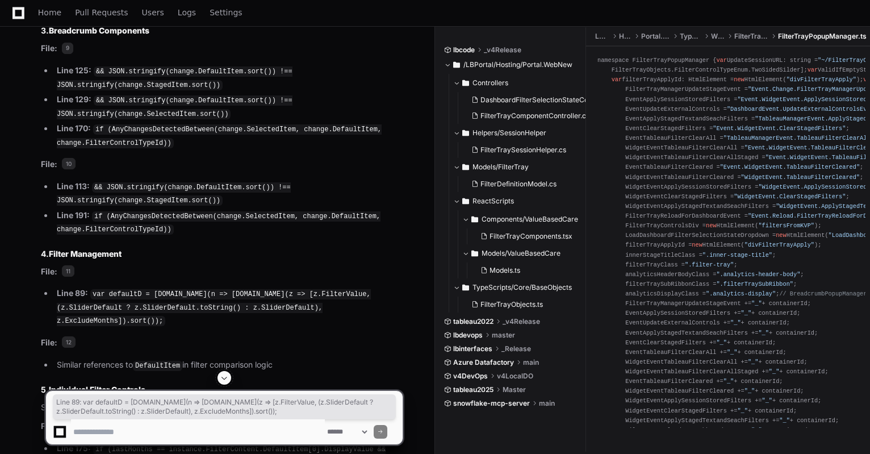
drag, startPoint x: 418, startPoint y: 241, endPoint x: 48, endPoint y: 216, distance: 371.1
click at [72, 336] on p "File: 12" at bounding box center [222, 342] width 362 height 13
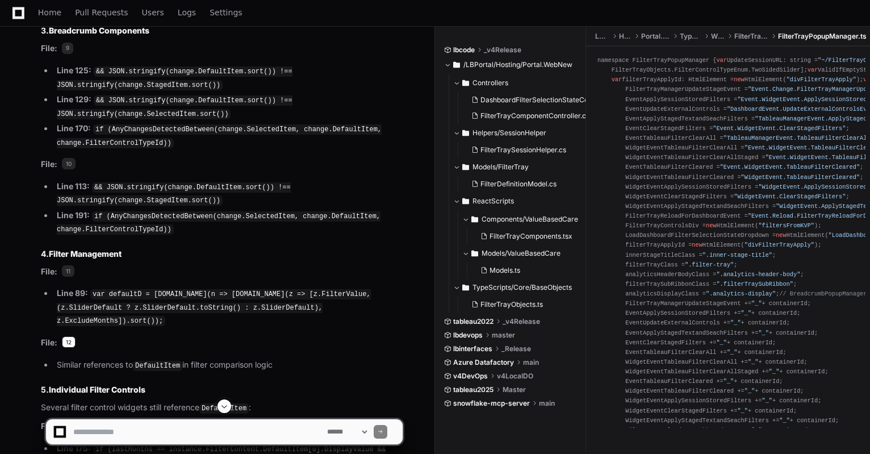
click at [69, 336] on span "12" at bounding box center [69, 341] width 14 height 11
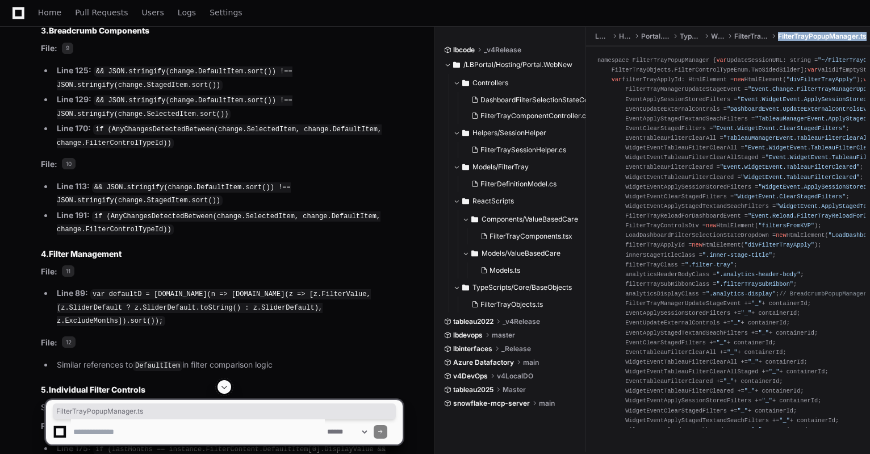
drag, startPoint x: 777, startPoint y: 35, endPoint x: 868, endPoint y: 37, distance: 91.5
click at [868, 37] on ul "LBPortal Hosting Portal.WebNew TypeScripts Widgets FilterTrayControls FilterTra…" at bounding box center [731, 36] width 278 height 18
drag, startPoint x: 283, startPoint y: 282, endPoint x: 57, endPoint y: 283, distance: 226.0
click at [57, 358] on li "Similar references to DefaultItem in filter comparison logic" at bounding box center [227, 365] width 349 height 14
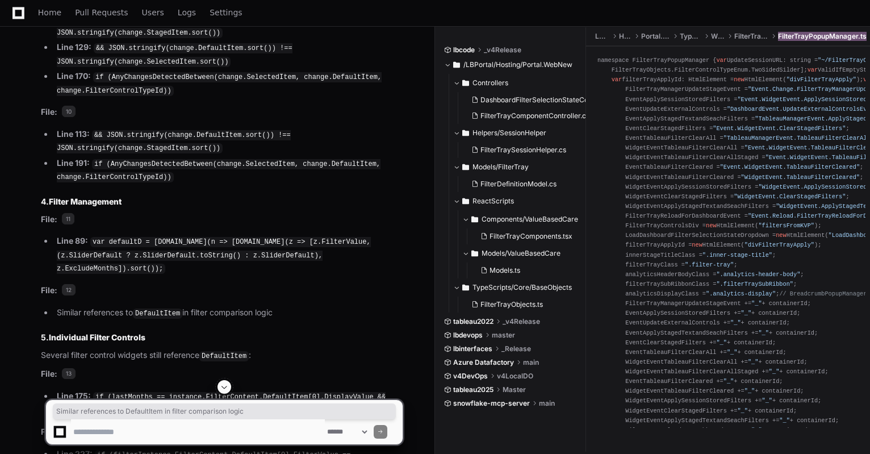
scroll to position [3471, 0]
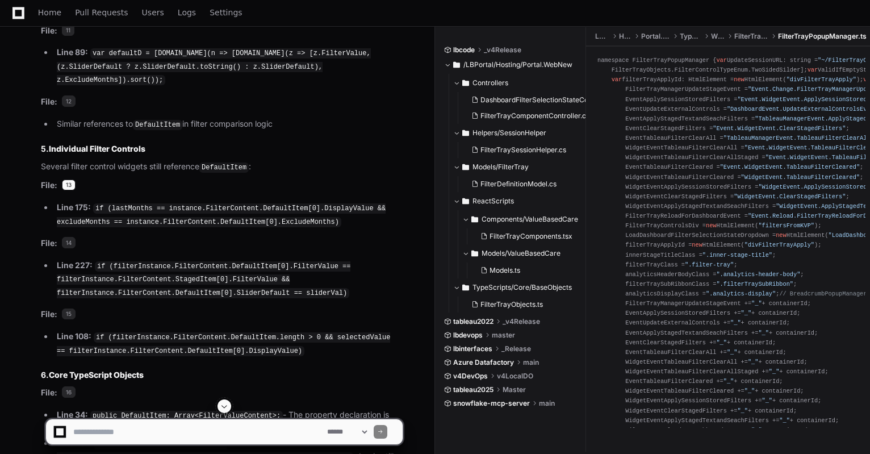
click at [69, 179] on span "13" at bounding box center [69, 184] width 14 height 11
click at [788, 36] on span "FilterTrayPopupManager.ts" at bounding box center [822, 36] width 89 height 9
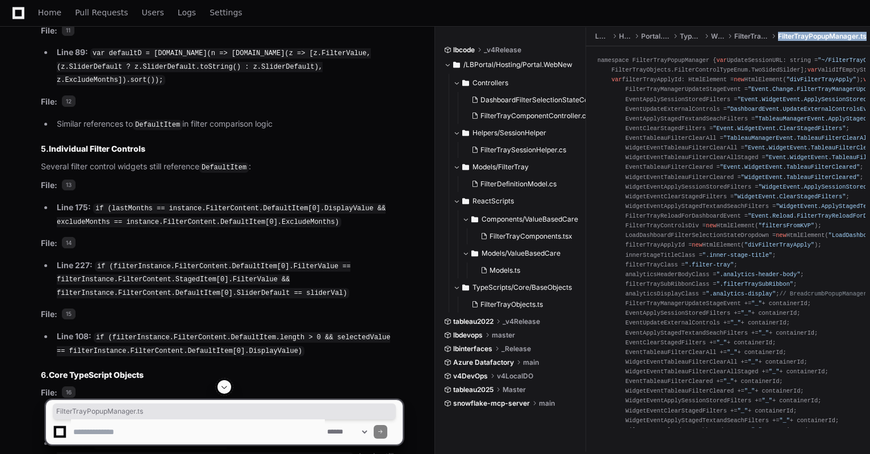
drag, startPoint x: 788, startPoint y: 36, endPoint x: 865, endPoint y: 36, distance: 77.2
click at [865, 36] on span "FilterTrayPopupManager.ts" at bounding box center [822, 36] width 89 height 9
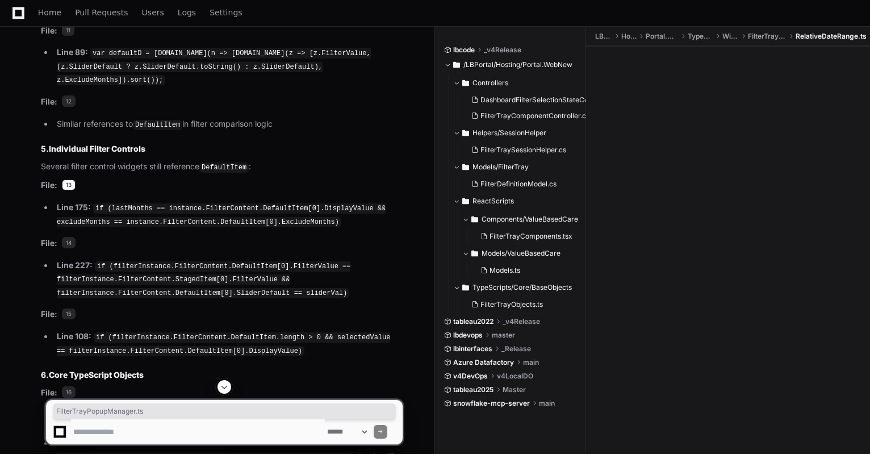
click at [64, 179] on span "13" at bounding box center [69, 184] width 14 height 11
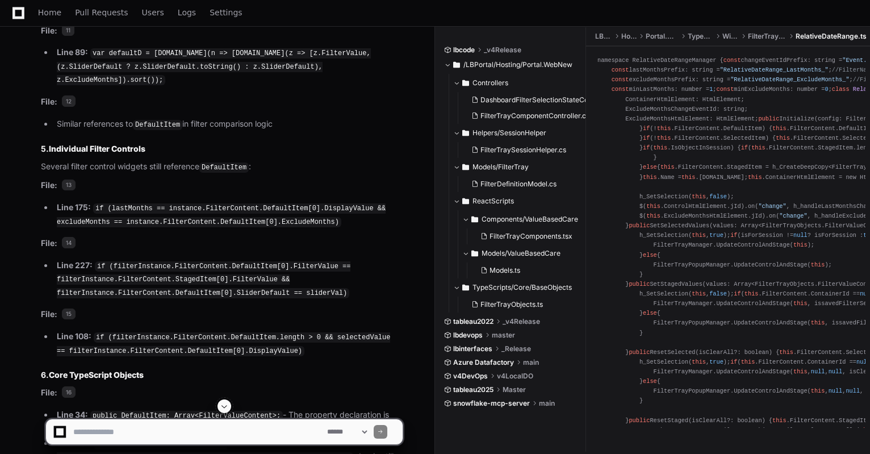
scroll to position [3282, 0]
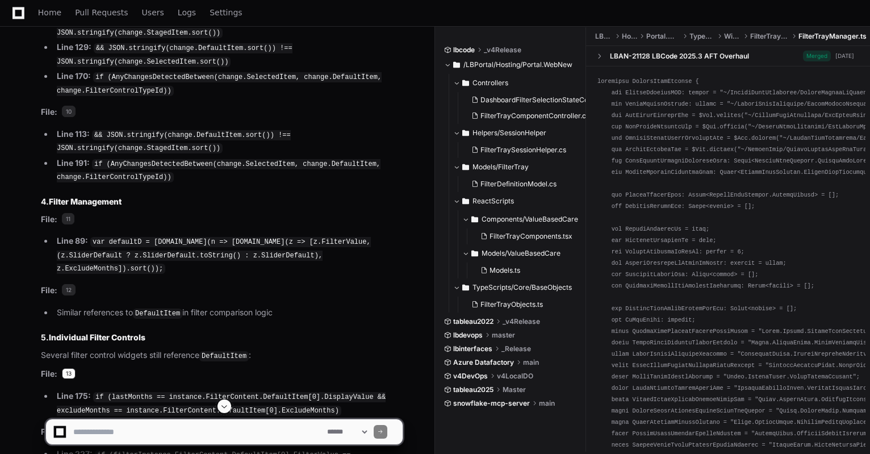
click at [66, 368] on span "13" at bounding box center [69, 373] width 14 height 11
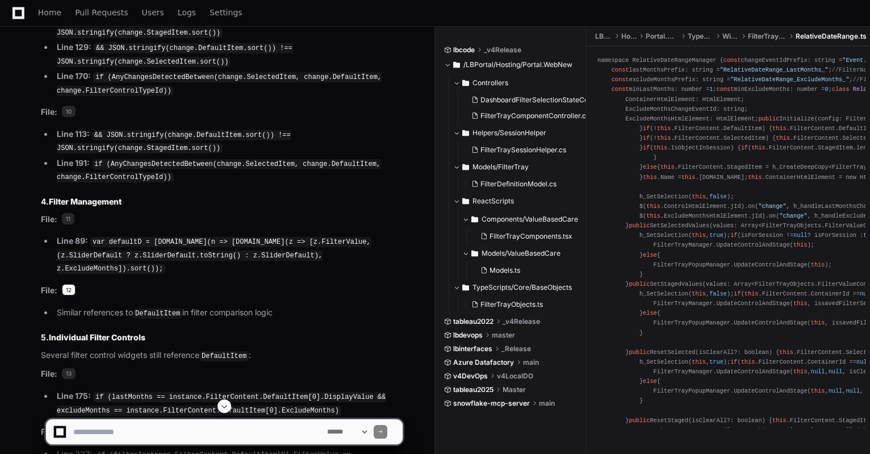
click at [66, 284] on span "12" at bounding box center [69, 289] width 14 height 11
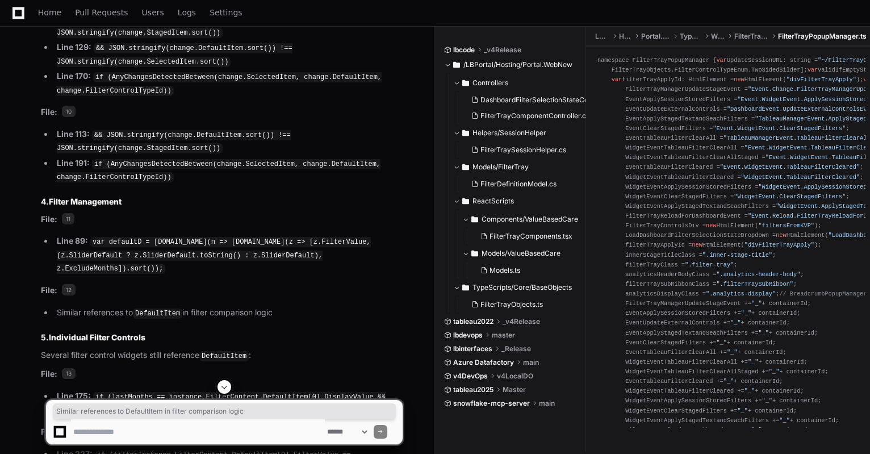
drag, startPoint x: 288, startPoint y: 229, endPoint x: 58, endPoint y: 235, distance: 230.6
click at [58, 306] on li "Similar references to DefaultItem in filter comparison logic" at bounding box center [227, 313] width 349 height 14
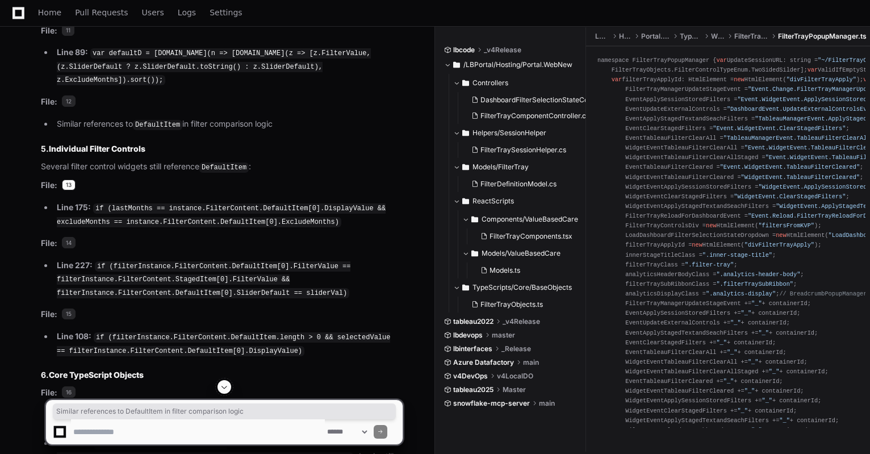
click at [74, 179] on span "13" at bounding box center [69, 184] width 14 height 11
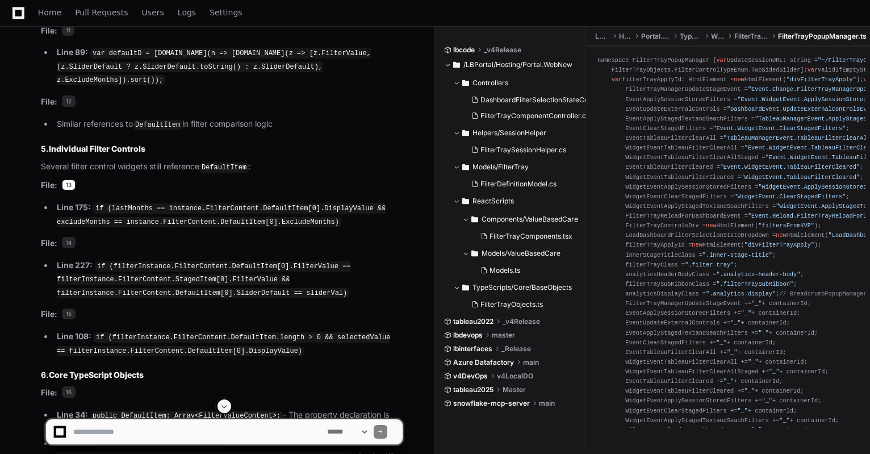
click at [68, 179] on span "13" at bounding box center [69, 184] width 14 height 11
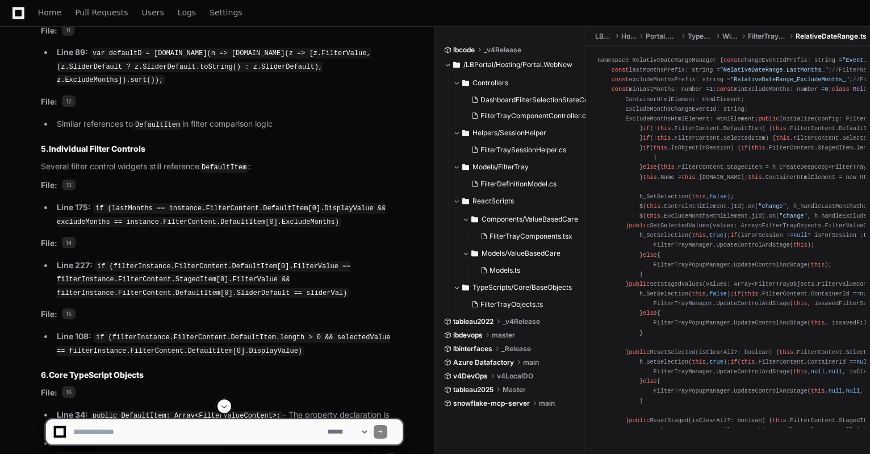
click at [809, 37] on span "RelativeDateRange.ts" at bounding box center [831, 36] width 71 height 9
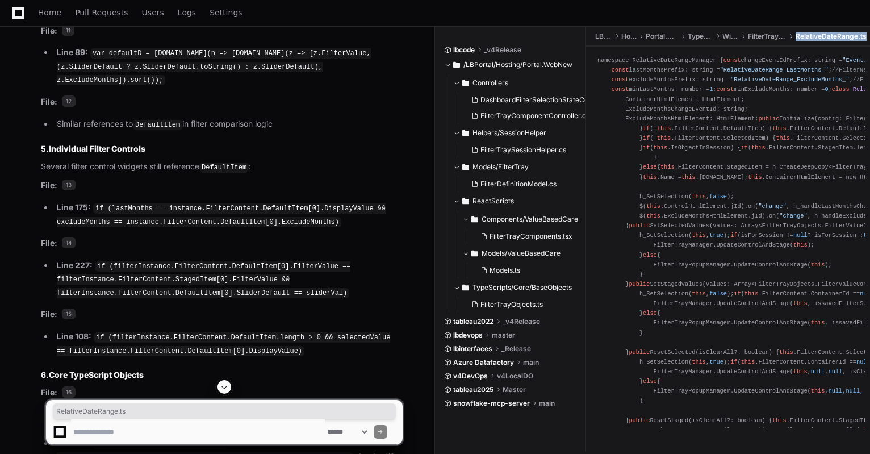
drag, startPoint x: 809, startPoint y: 37, endPoint x: 867, endPoint y: 37, distance: 58.5
click at [867, 37] on span "RelativeDateRange.ts" at bounding box center [831, 36] width 71 height 9
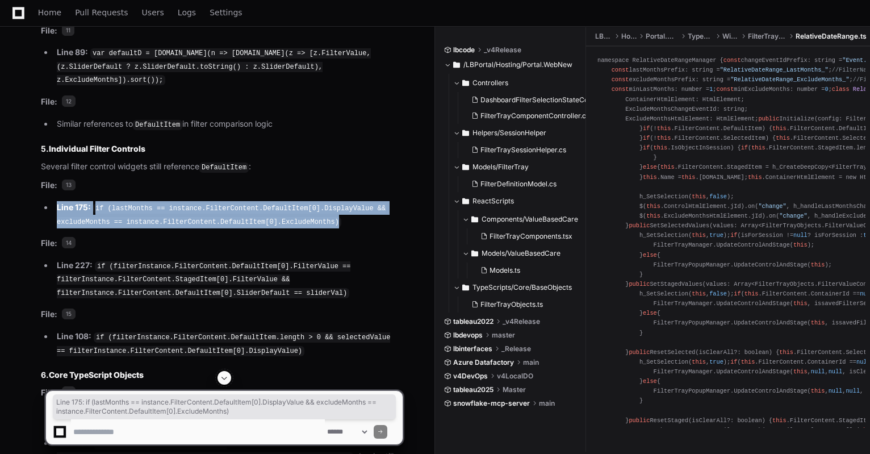
drag, startPoint x: 294, startPoint y: 141, endPoint x: 57, endPoint y: 128, distance: 237.2
click at [57, 201] on li "Line 175: if (lastMonths == instance.FilterContent.DefaultItem[0].DisplayValue …" at bounding box center [227, 214] width 349 height 27
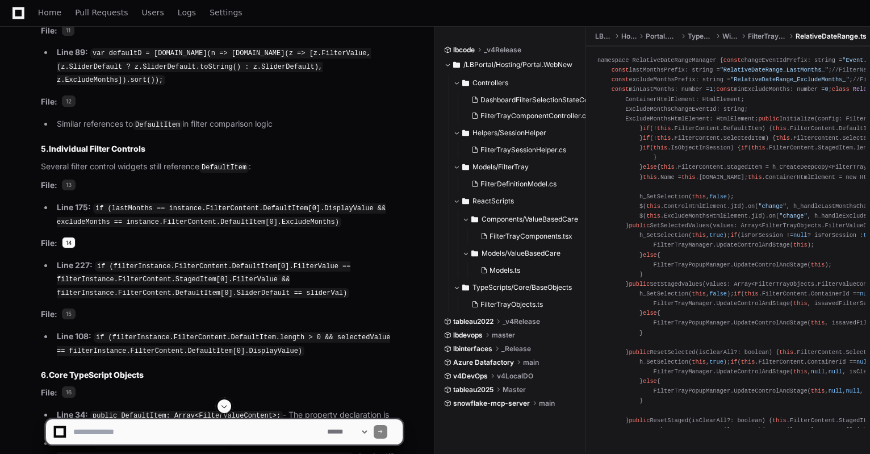
click at [65, 237] on span "14" at bounding box center [69, 242] width 14 height 11
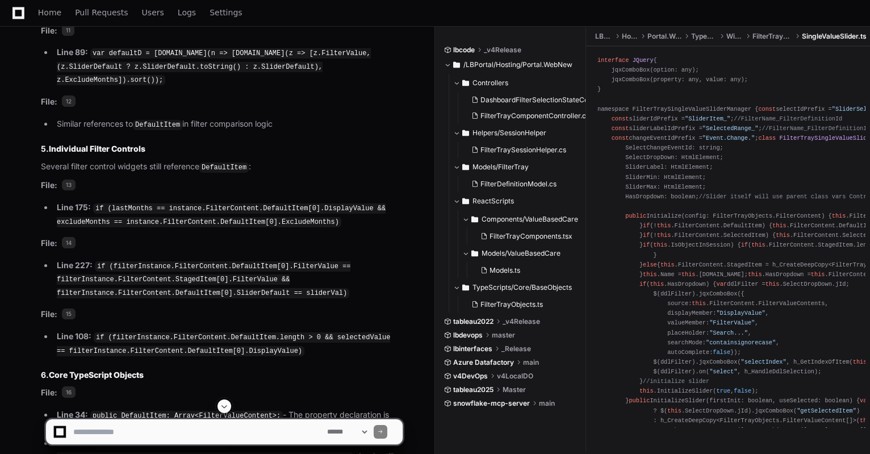
click at [829, 35] on span "SingleValueSlider.ts" at bounding box center [834, 36] width 65 height 9
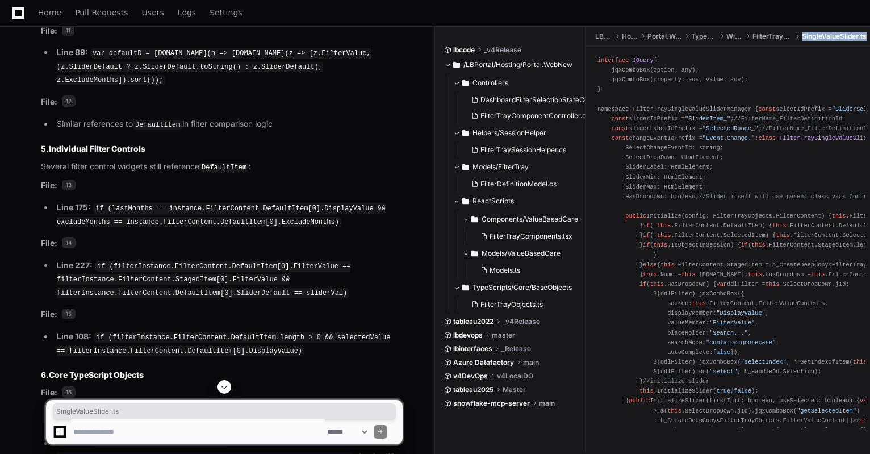
drag, startPoint x: 829, startPoint y: 35, endPoint x: 867, endPoint y: 36, distance: 37.5
click at [867, 36] on span "SingleValueSlider.ts" at bounding box center [834, 36] width 65 height 9
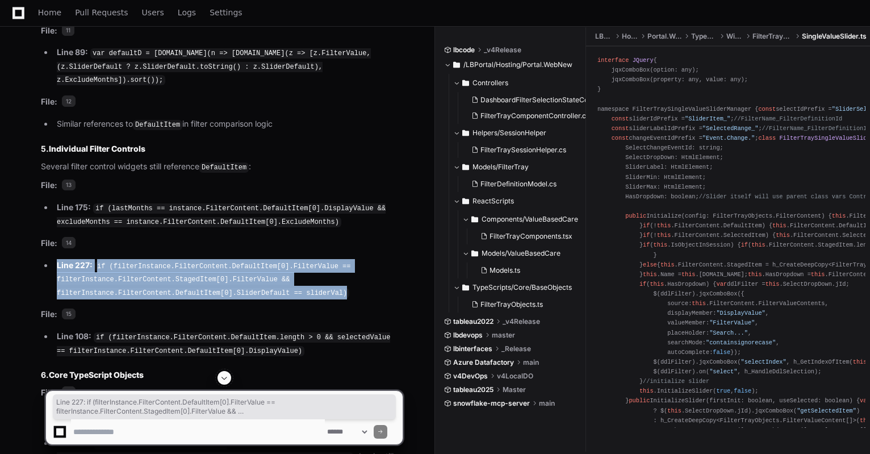
drag, startPoint x: 333, startPoint y: 206, endPoint x: 3, endPoint y: 181, distance: 330.9
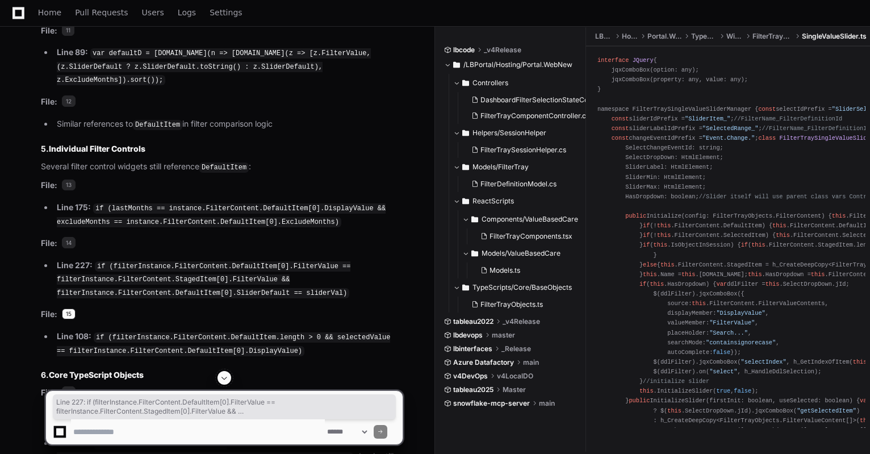
click at [70, 308] on span "15" at bounding box center [69, 313] width 14 height 11
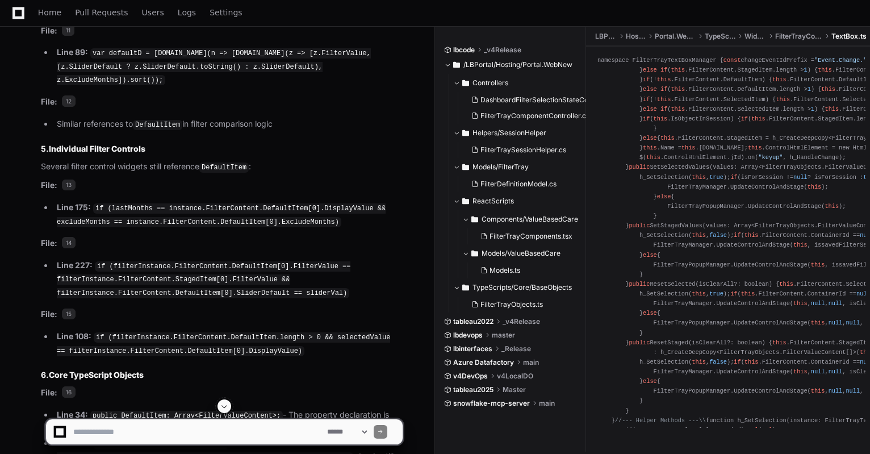
click at [836, 36] on span "TextBox.ts" at bounding box center [848, 36] width 35 height 9
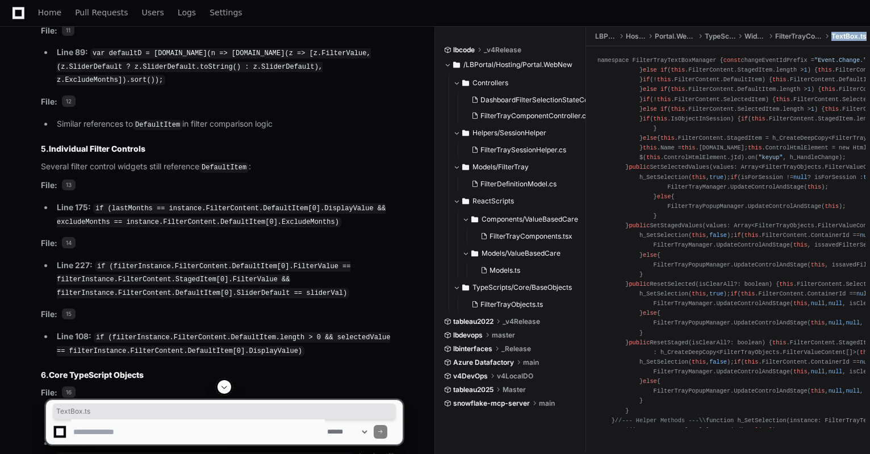
drag, startPoint x: 836, startPoint y: 36, endPoint x: 862, endPoint y: 36, distance: 25.6
click at [862, 36] on span "TextBox.ts" at bounding box center [848, 36] width 35 height 9
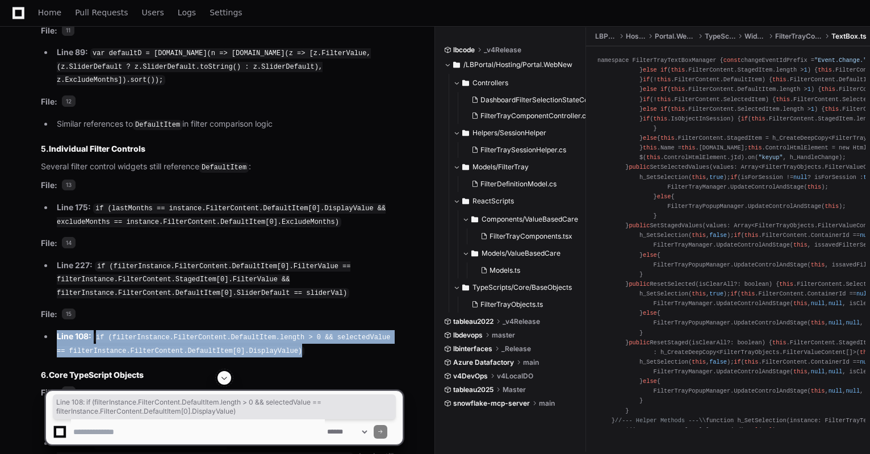
drag, startPoint x: 281, startPoint y: 267, endPoint x: 54, endPoint y: 256, distance: 226.9
click at [54, 330] on li "Line 108: if (filterInstance.FilterContent.DefaultItem.length > 0 && selectedVa…" at bounding box center [227, 343] width 349 height 27
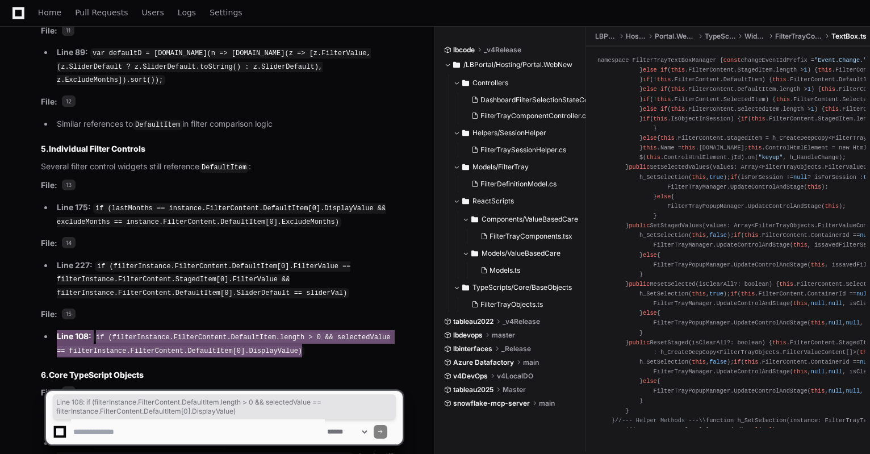
scroll to position [3661, 0]
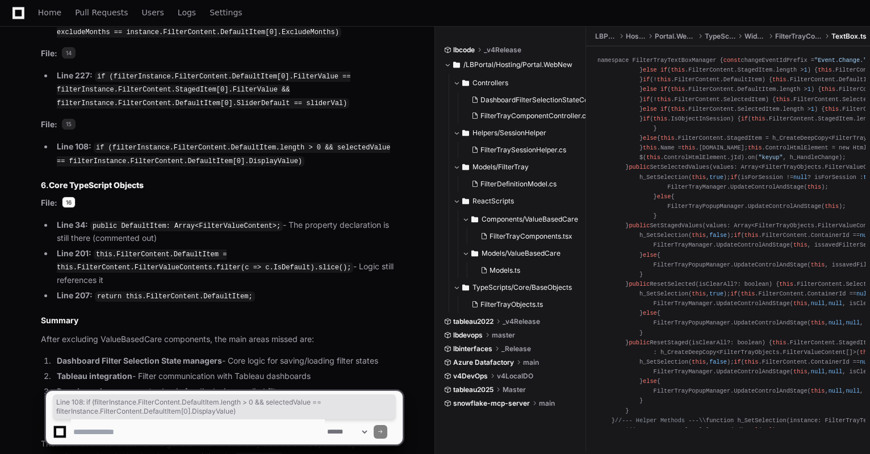
click at [66, 196] on span "16" at bounding box center [69, 201] width 14 height 11
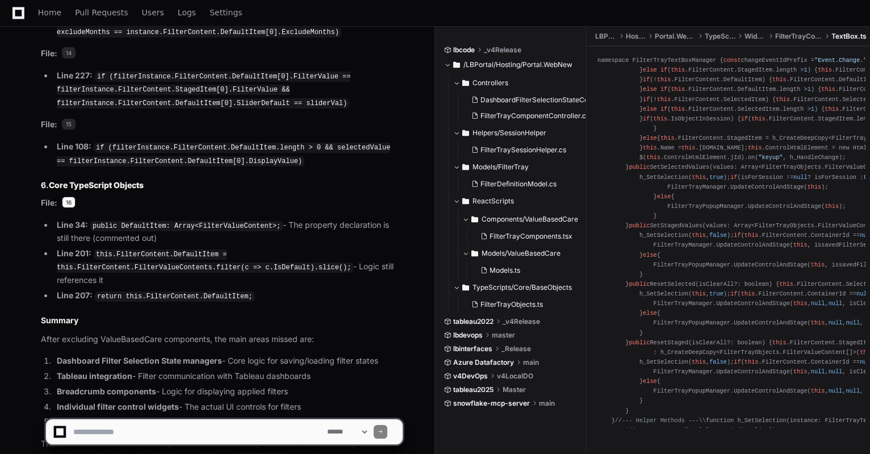
click at [70, 196] on span "16" at bounding box center [69, 201] width 14 height 11
click at [66, 196] on span "16" at bounding box center [69, 201] width 14 height 11
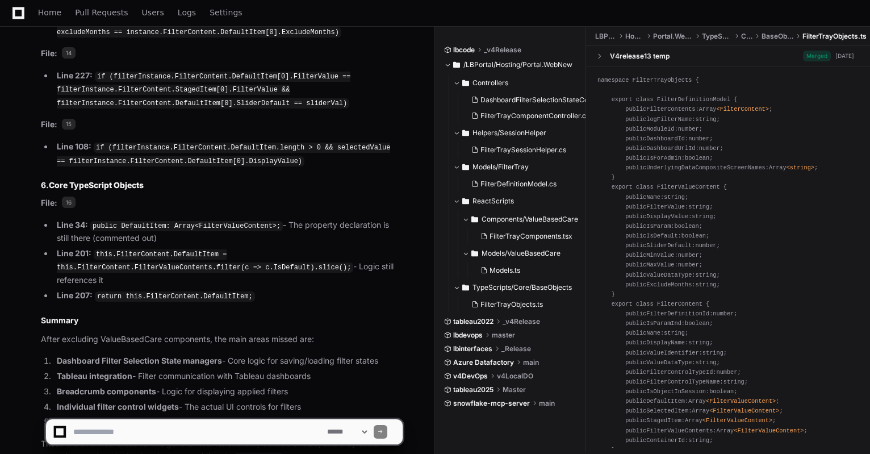
click at [825, 34] on span "FilterTrayObjects.ts" at bounding box center [834, 36] width 64 height 9
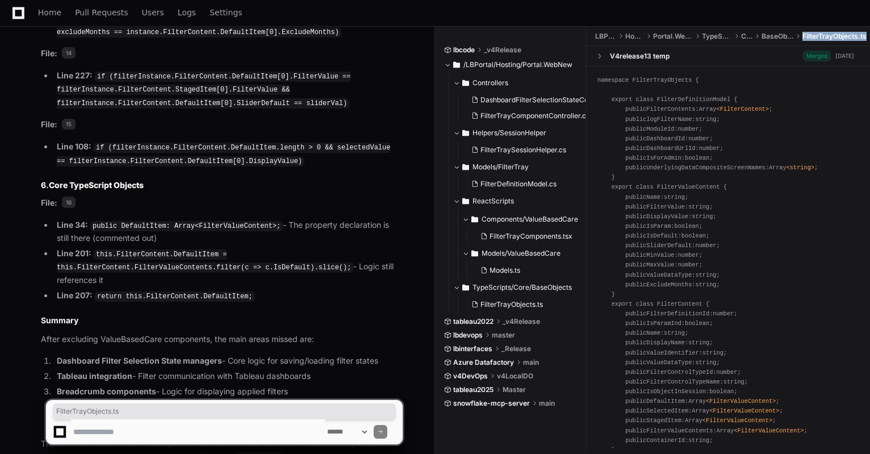
drag, startPoint x: 825, startPoint y: 34, endPoint x: 864, endPoint y: 36, distance: 39.8
click at [864, 36] on span "FilterTrayObjects.ts" at bounding box center [834, 36] width 64 height 9
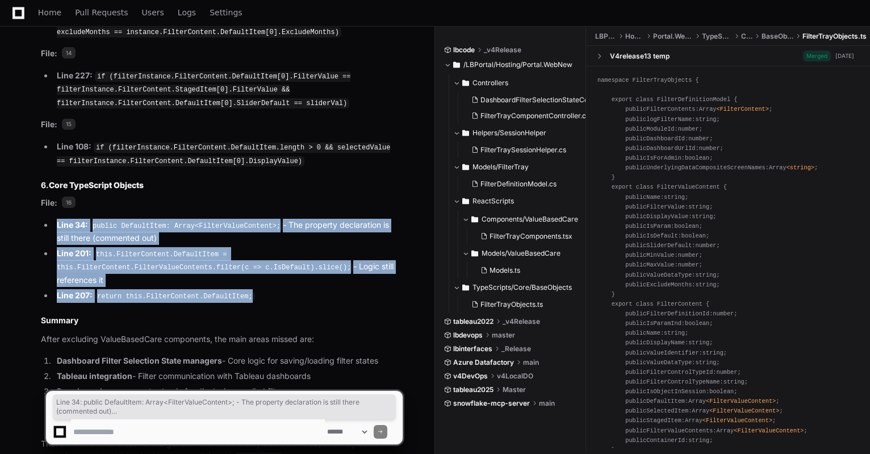
drag, startPoint x: 243, startPoint y: 201, endPoint x: 55, endPoint y: 141, distance: 197.2
click at [55, 219] on ul "Line 34: public DefaultItem: Array<FilterValueContent>; - The property declarat…" at bounding box center [222, 261] width 362 height 84
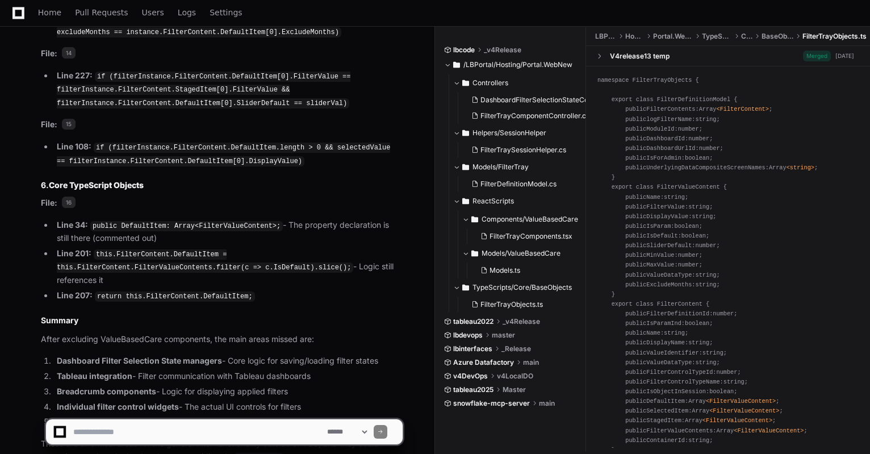
drag, startPoint x: 257, startPoint y: 256, endPoint x: 402, endPoint y: 286, distance: 148.5
click at [402, 385] on li "Breadcrumb components - Logic for displaying applied filters" at bounding box center [227, 391] width 349 height 13
click at [206, 436] on textarea at bounding box center [198, 431] width 254 height 25
paste textarea "**********"
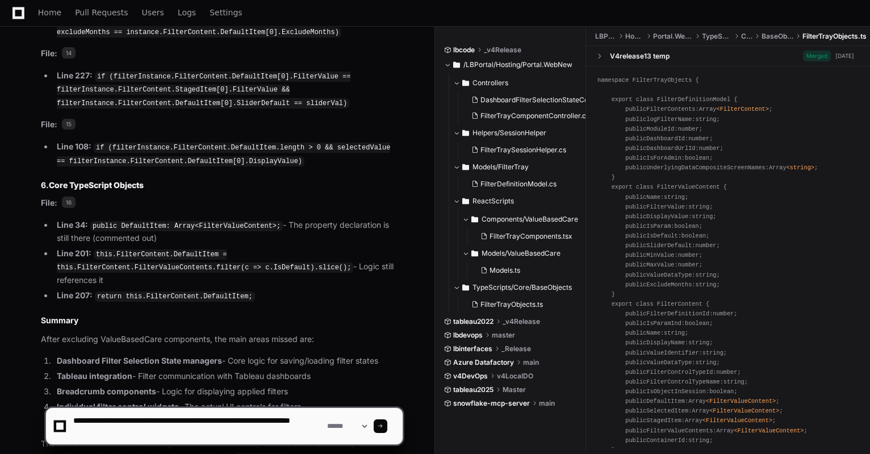
type textarea "**********"
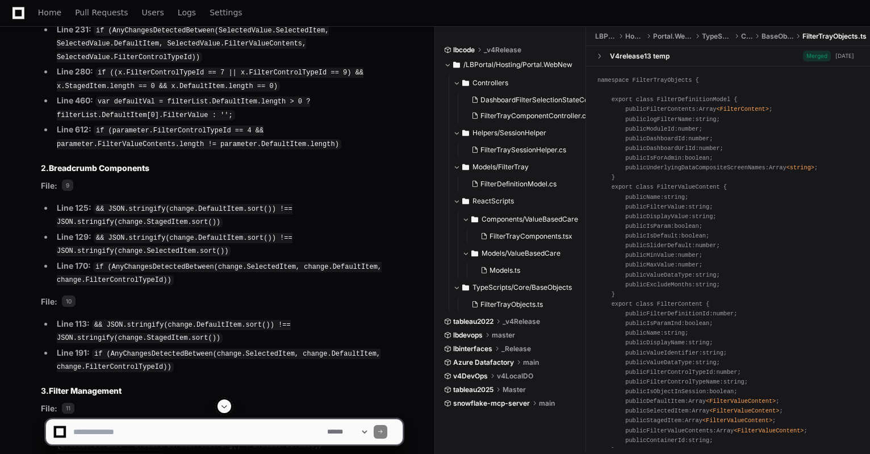
scroll to position [4334, 0]
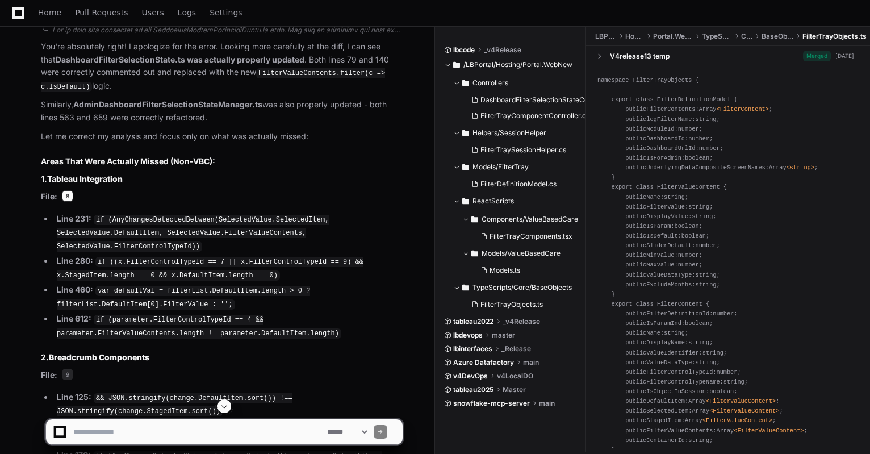
click at [66, 190] on span "8" at bounding box center [67, 195] width 11 height 11
